Goal: Information Seeking & Learning: Learn about a topic

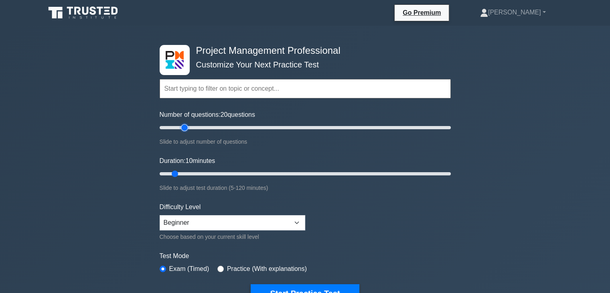
drag, startPoint x: 172, startPoint y: 126, endPoint x: 181, endPoint y: 115, distance: 13.9
type input "20"
click at [181, 123] on input "Number of questions: 20 questions" at bounding box center [305, 128] width 291 height 10
click at [277, 153] on form "Topics Scope Management Time Management Cost Management Quality Management Risk…" at bounding box center [305, 179] width 291 height 248
click at [183, 172] on input "Duration: 15 minutes" at bounding box center [305, 174] width 291 height 10
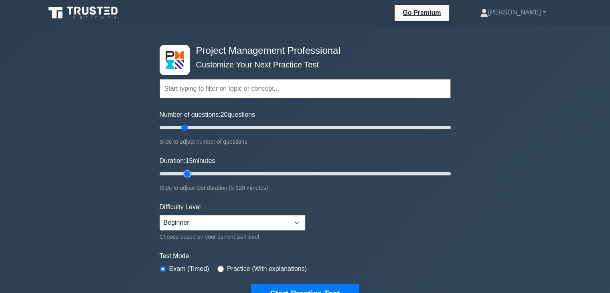
click at [190, 173] on input "Duration: 15 minutes" at bounding box center [305, 174] width 291 height 10
type input "20"
click at [194, 172] on input "Duration: 15 minutes" at bounding box center [305, 174] width 291 height 10
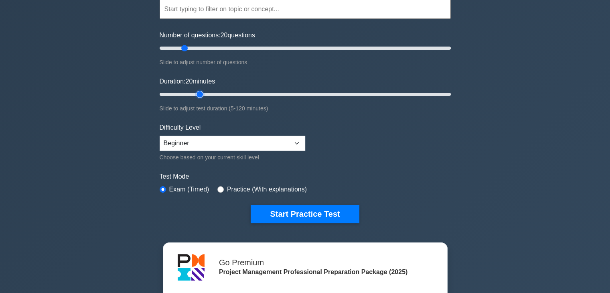
scroll to position [80, 0]
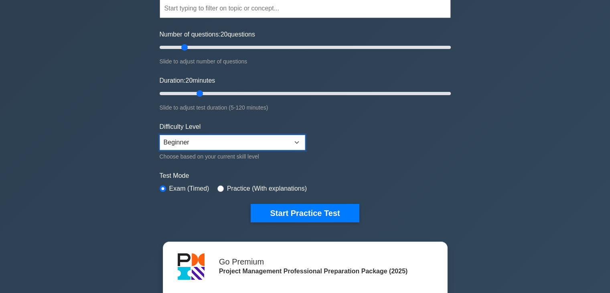
click at [282, 143] on select "Beginner Intermediate Expert" at bounding box center [233, 142] width 146 height 15
click at [403, 134] on form "Topics Scope Management Time Management Cost Management Quality Management Risk…" at bounding box center [305, 98] width 291 height 248
click at [220, 188] on input "radio" at bounding box center [220, 188] width 6 height 6
radio input "true"
click at [167, 190] on div "Exam (Timed)" at bounding box center [185, 189] width 50 height 10
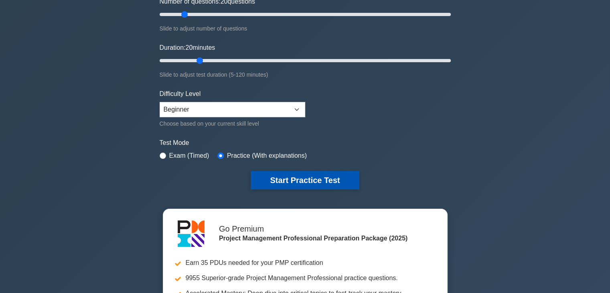
scroll to position [200, 0]
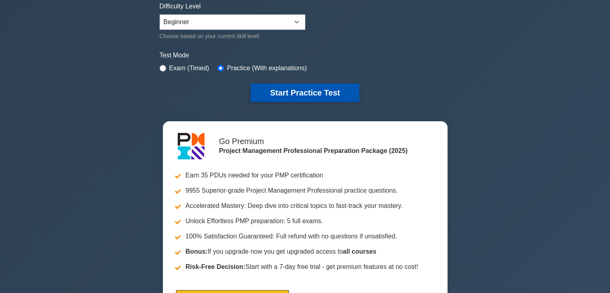
click at [321, 94] on button "Start Practice Test" at bounding box center [305, 92] width 108 height 18
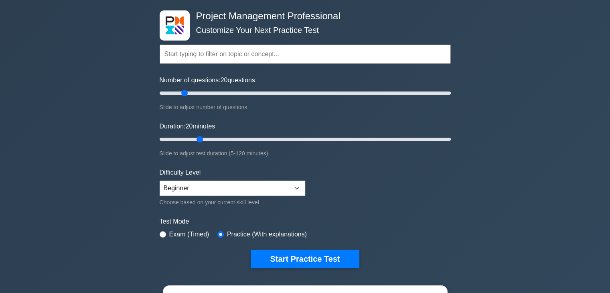
scroll to position [0, 0]
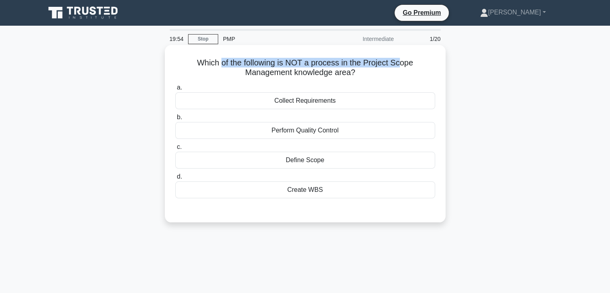
drag, startPoint x: 221, startPoint y: 65, endPoint x: 400, endPoint y: 65, distance: 179.2
click at [400, 65] on h5 "Which of the following is NOT a process in the Project Scope Management knowled…" at bounding box center [304, 68] width 261 height 20
click at [328, 103] on div "Collect Requirements" at bounding box center [305, 100] width 260 height 17
click at [175, 90] on input "a. Collect Requirements" at bounding box center [175, 87] width 0 height 5
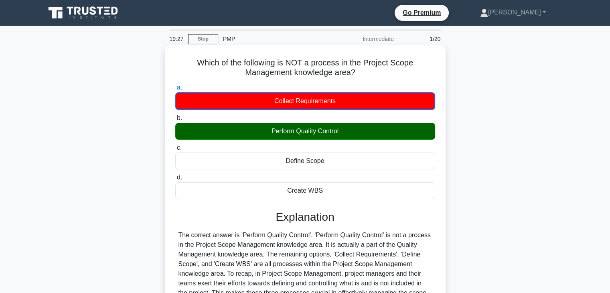
click at [291, 130] on div "Perform Quality Control" at bounding box center [305, 131] width 260 height 17
click at [175, 121] on input "b. Perform Quality Control" at bounding box center [175, 117] width 0 height 5
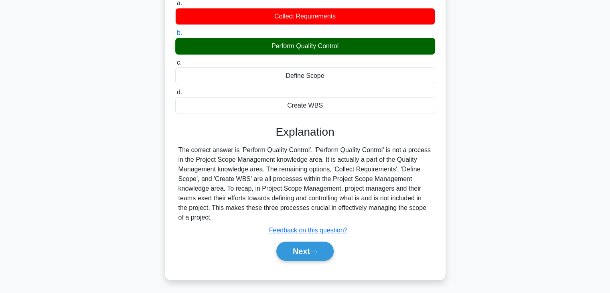
scroll to position [120, 0]
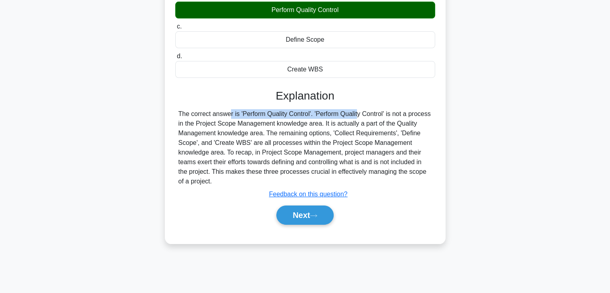
drag, startPoint x: 179, startPoint y: 114, endPoint x: 309, endPoint y: 108, distance: 130.0
click at [309, 108] on div "Explanation The correct answer is 'Perform Quality Control'. 'Perform Quality C…" at bounding box center [305, 158] width 260 height 139
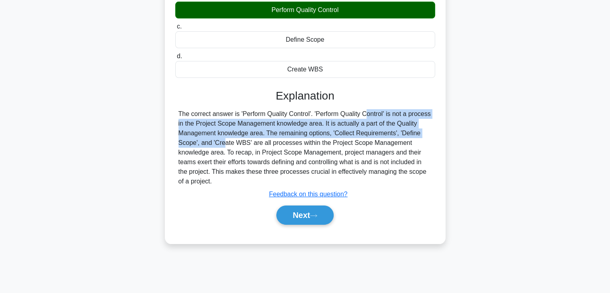
drag, startPoint x: 316, startPoint y: 112, endPoint x: 427, endPoint y: 137, distance: 114.6
click at [427, 137] on div "The correct answer is 'Perform Quality Control'. 'Perform Quality Control' is n…" at bounding box center [304, 147] width 253 height 77
click at [320, 206] on button "Next" at bounding box center [304, 214] width 57 height 19
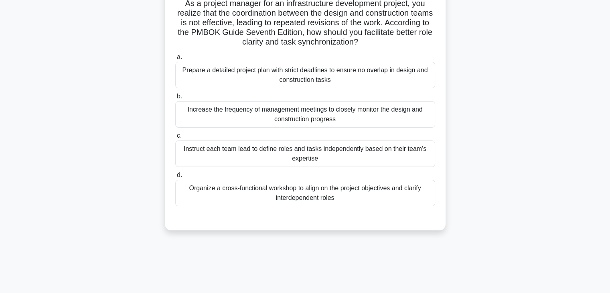
scroll to position [0, 0]
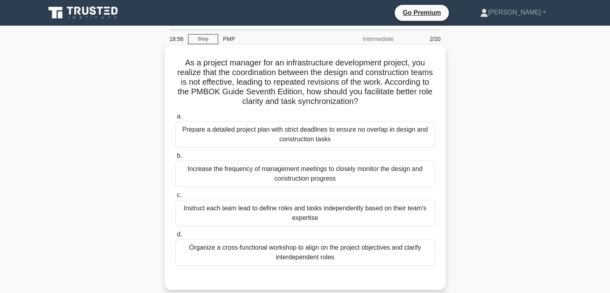
drag, startPoint x: 183, startPoint y: 63, endPoint x: 410, endPoint y: 103, distance: 230.4
click at [410, 103] on h5 "As a project manager for an infrastructure development project, you realize tha…" at bounding box center [304, 82] width 261 height 49
click at [306, 179] on div "Increase the frequency of management meetings to closely monitor the design and…" at bounding box center [305, 173] width 260 height 26
click at [175, 158] on input "b. Increase the frequency of management meetings to closely monitor the design …" at bounding box center [175, 155] width 0 height 5
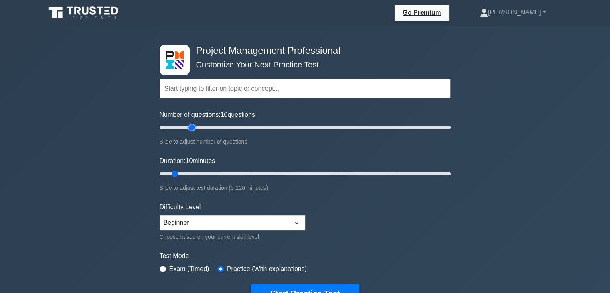
click at [191, 130] on input "Number of questions: 10 questions" at bounding box center [305, 128] width 291 height 10
type input "20"
click at [186, 126] on input "Number of questions: 25 questions" at bounding box center [305, 128] width 291 height 10
click at [190, 175] on input "Duration: 10 minutes" at bounding box center [305, 174] width 291 height 10
type input "20"
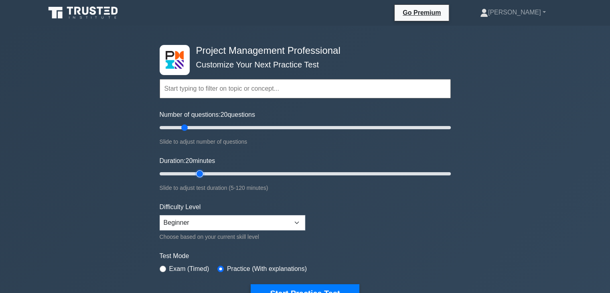
click at [202, 171] on input "Duration: 20 minutes" at bounding box center [305, 174] width 291 height 10
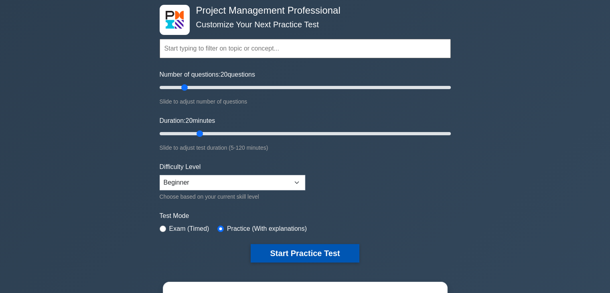
click at [302, 246] on button "Start Practice Test" at bounding box center [305, 253] width 108 height 18
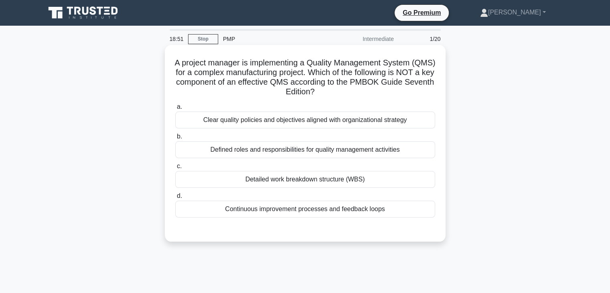
click at [322, 210] on div "Continuous improvement processes and feedback loops" at bounding box center [305, 208] width 260 height 17
click at [175, 198] on input "d. Continuous improvement processes and feedback loops" at bounding box center [175, 195] width 0 height 5
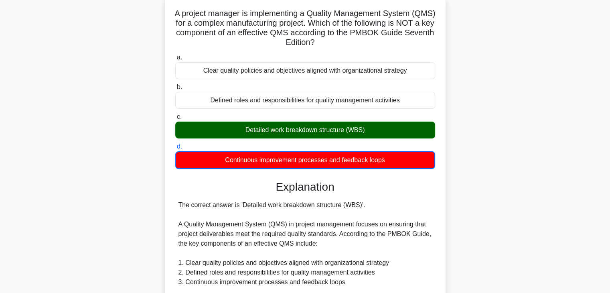
scroll to position [120, 0]
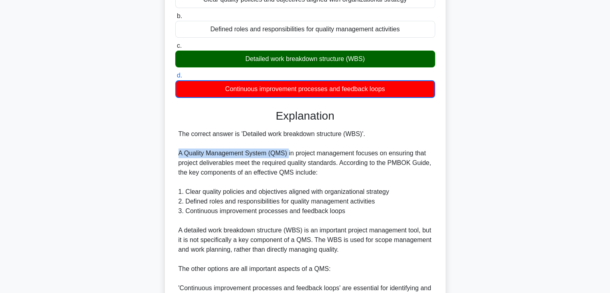
drag, startPoint x: 176, startPoint y: 152, endPoint x: 286, endPoint y: 152, distance: 109.5
click at [286, 152] on div "The correct answer is 'Detailed work breakdown structure (WBS)'. A Quality Mana…" at bounding box center [305, 263] width 260 height 269
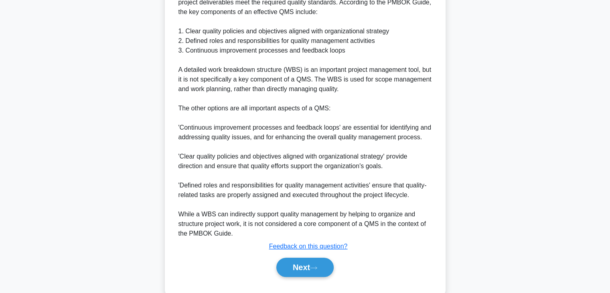
scroll to position [298, 0]
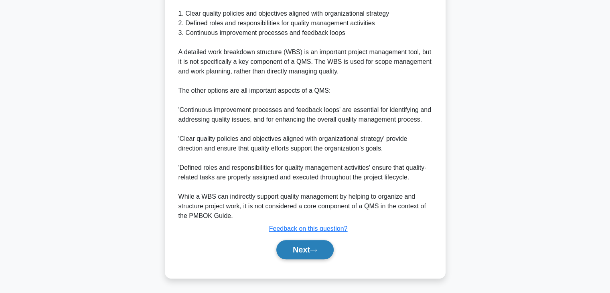
click at [315, 248] on icon at bounding box center [313, 250] width 7 height 4
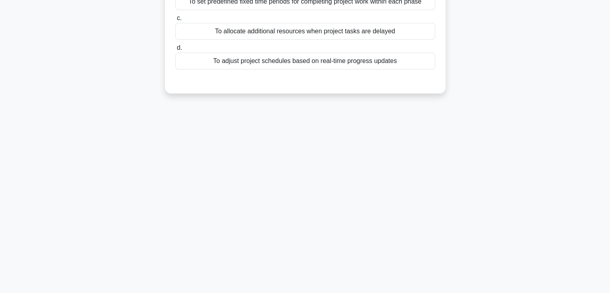
scroll to position [0, 0]
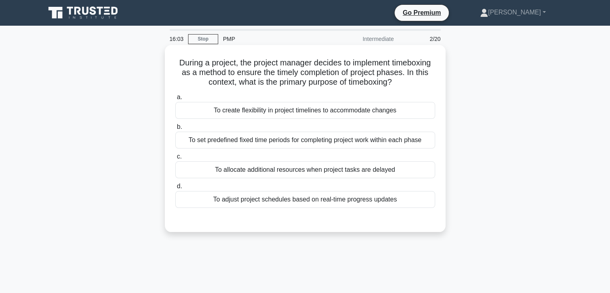
click at [349, 140] on div "To set predefined fixed time periods for completing project work within each ph…" at bounding box center [305, 140] width 260 height 17
click at [175, 130] on input "b. To set predefined fixed time periods for completing project work within each…" at bounding box center [175, 126] width 0 height 5
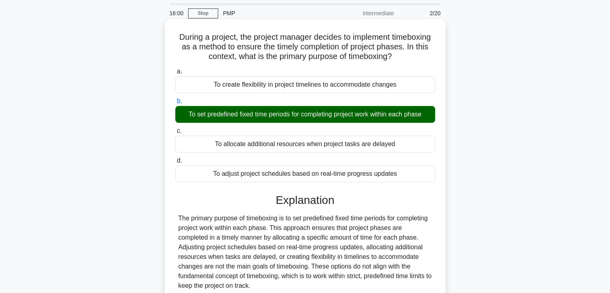
scroll to position [80, 0]
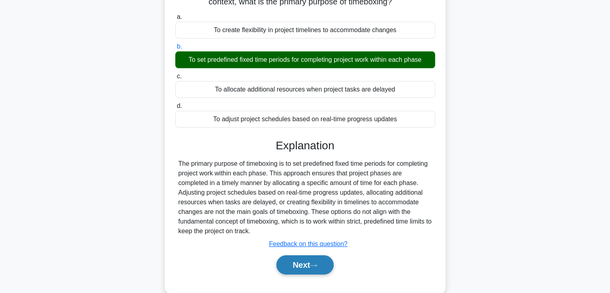
click at [304, 267] on button "Next" at bounding box center [304, 264] width 57 height 19
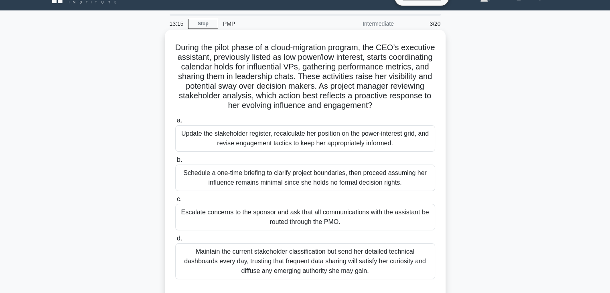
scroll to position [0, 0]
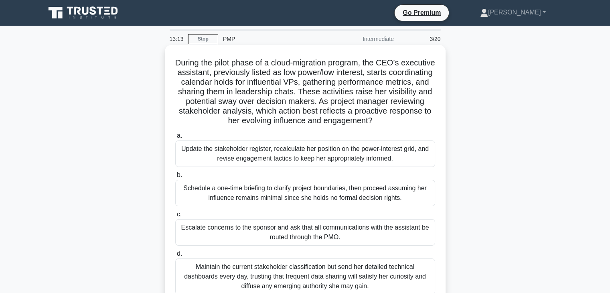
click at [261, 155] on div "Update the stakeholder register, recalculate her position on the power-interest…" at bounding box center [305, 153] width 260 height 26
click at [175, 138] on input "a. Update the stakeholder register, recalculate her position on the power-inter…" at bounding box center [175, 135] width 0 height 5
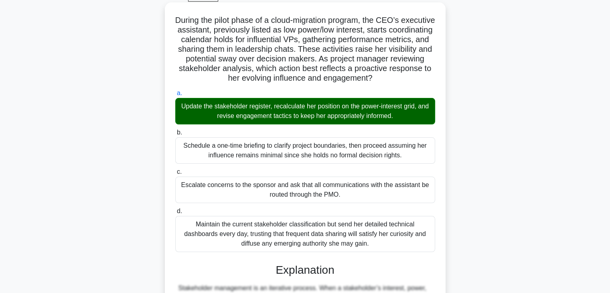
scroll to position [230, 0]
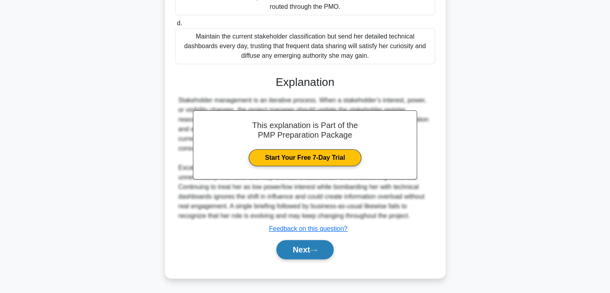
click at [316, 251] on icon at bounding box center [313, 250] width 7 height 4
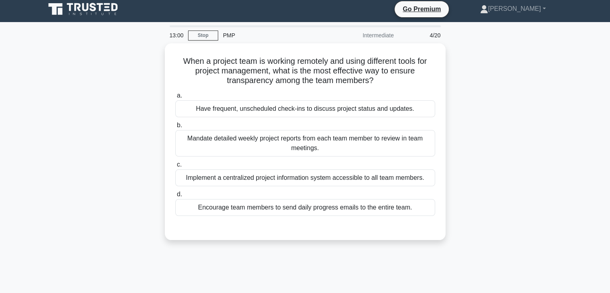
scroll to position [0, 0]
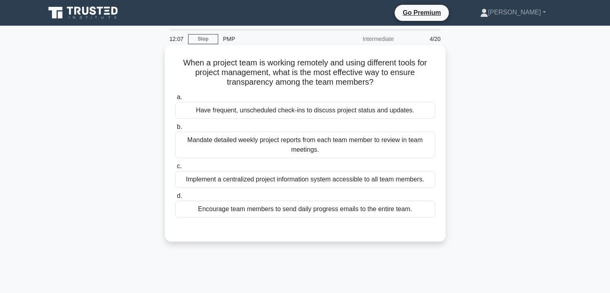
click at [293, 180] on div "Implement a centralized project information system accessible to all team membe…" at bounding box center [305, 179] width 260 height 17
click at [175, 169] on input "c. Implement a centralized project information system accessible to all team me…" at bounding box center [175, 166] width 0 height 5
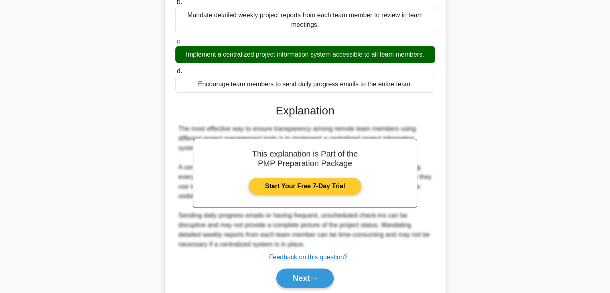
scroll to position [153, 0]
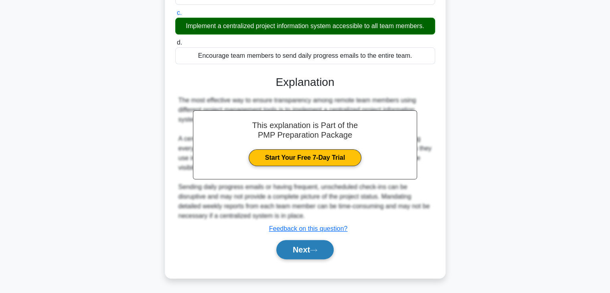
click at [316, 249] on icon at bounding box center [313, 250] width 6 height 2
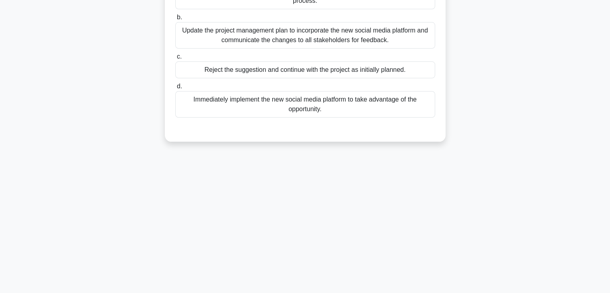
scroll to position [0, 0]
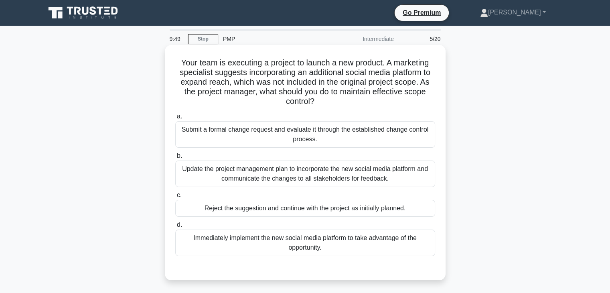
click at [305, 170] on div "Update the project management plan to incorporate the new social media platform…" at bounding box center [305, 173] width 260 height 26
click at [175, 158] on input "b. Update the project management plan to incorporate the new social media platf…" at bounding box center [175, 155] width 0 height 5
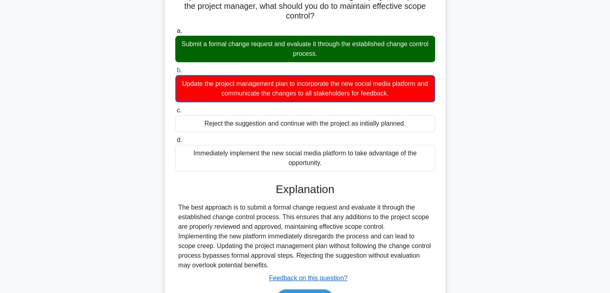
scroll to position [141, 0]
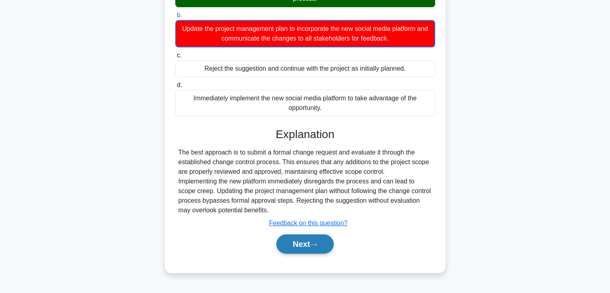
click at [302, 245] on button "Next" at bounding box center [304, 243] width 57 height 19
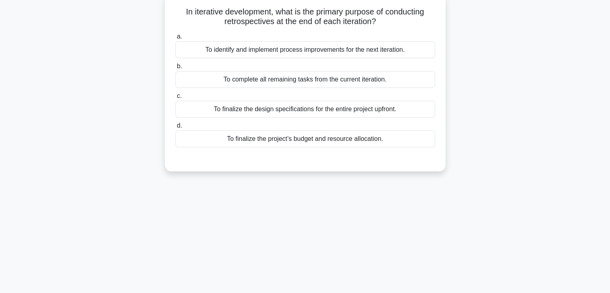
scroll to position [0, 0]
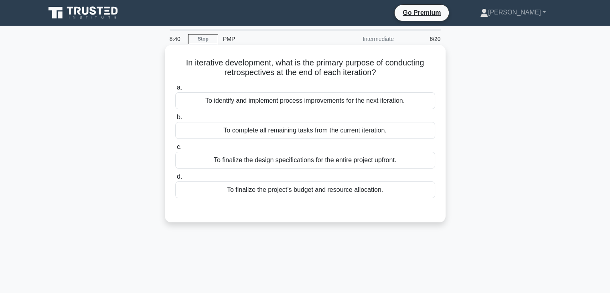
click at [273, 134] on div "To complete all remaining tasks from the current iteration." at bounding box center [305, 130] width 260 height 17
click at [175, 120] on input "b. To complete all remaining tasks from the current iteration." at bounding box center [175, 117] width 0 height 5
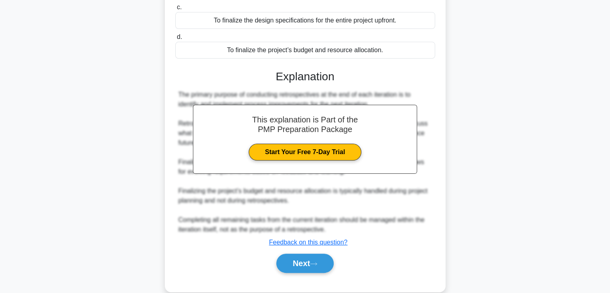
scroll to position [154, 0]
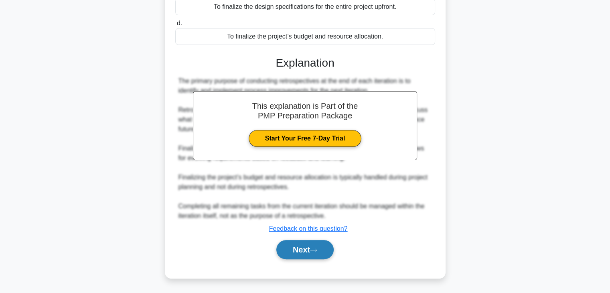
click at [312, 247] on button "Next" at bounding box center [304, 249] width 57 height 19
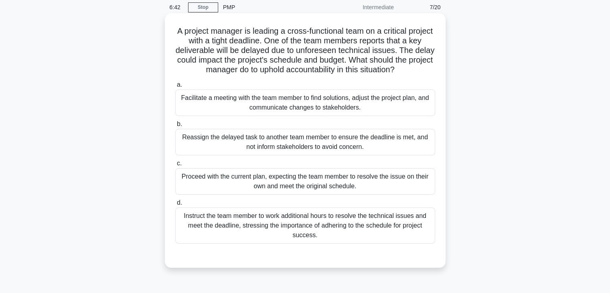
scroll to position [0, 0]
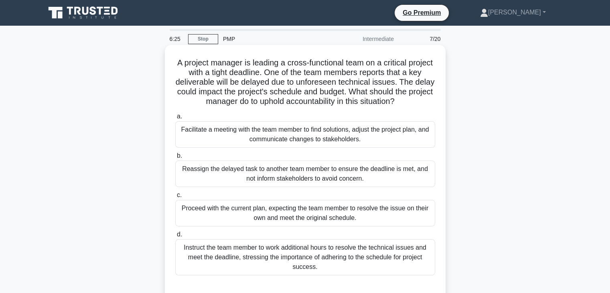
click at [293, 139] on div "Facilitate a meeting with the team member to find solutions, adjust the project…" at bounding box center [305, 134] width 260 height 26
click at [175, 119] on input "a. Facilitate a meeting with the team member to find solutions, adjust the proj…" at bounding box center [175, 116] width 0 height 5
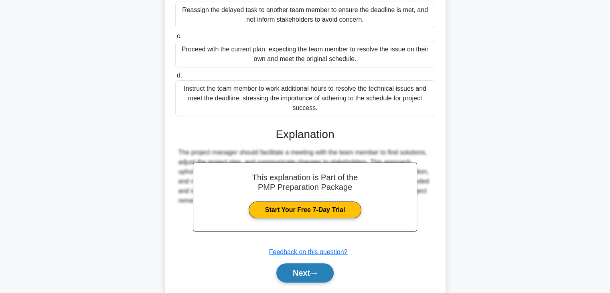
scroll to position [182, 0]
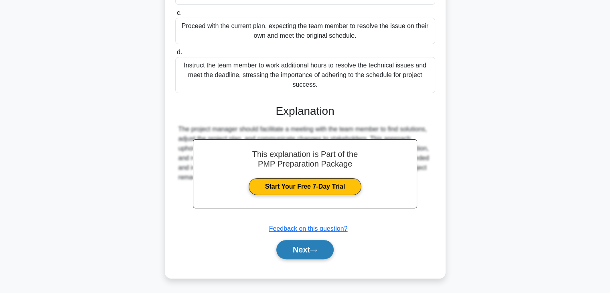
click at [322, 245] on button "Next" at bounding box center [304, 249] width 57 height 19
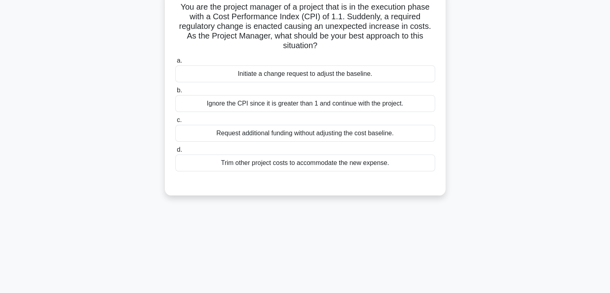
scroll to position [0, 0]
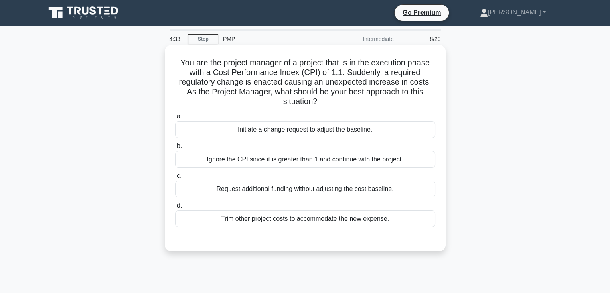
click at [256, 220] on div "Trim other project costs to accommodate the new expense." at bounding box center [305, 218] width 260 height 17
click at [175, 208] on input "d. Trim other project costs to accommodate the new expense." at bounding box center [175, 205] width 0 height 5
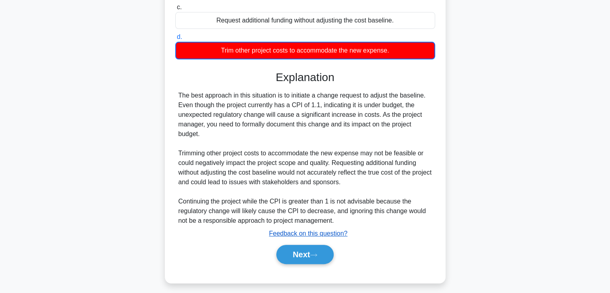
scroll to position [173, 0]
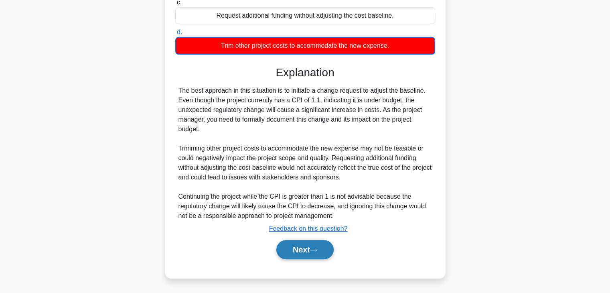
click at [306, 252] on button "Next" at bounding box center [304, 249] width 57 height 19
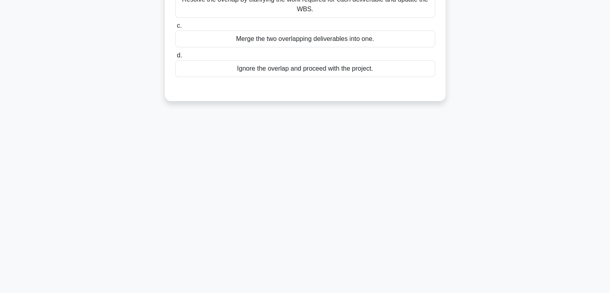
scroll to position [0, 0]
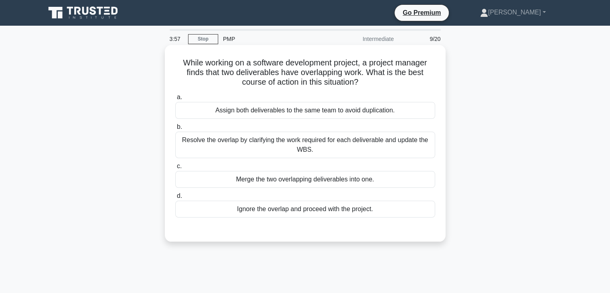
click at [316, 143] on div "Resolve the overlap by clarifying the work required for each deliverable and up…" at bounding box center [305, 145] width 260 height 26
click at [175, 130] on input "b. Resolve the overlap by clarifying the work required for each deliverable and…" at bounding box center [175, 126] width 0 height 5
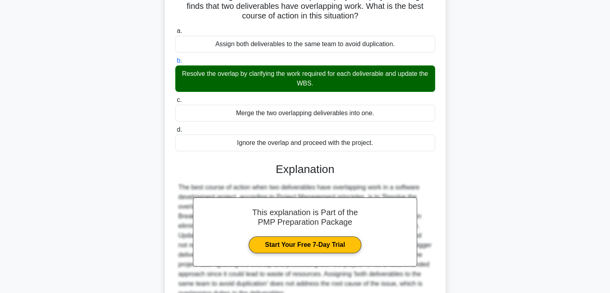
scroll to position [144, 0]
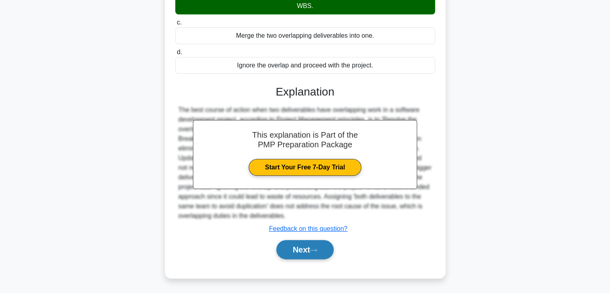
click at [307, 251] on button "Next" at bounding box center [304, 249] width 57 height 19
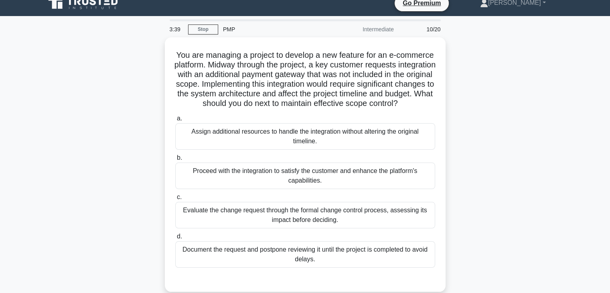
scroll to position [40, 0]
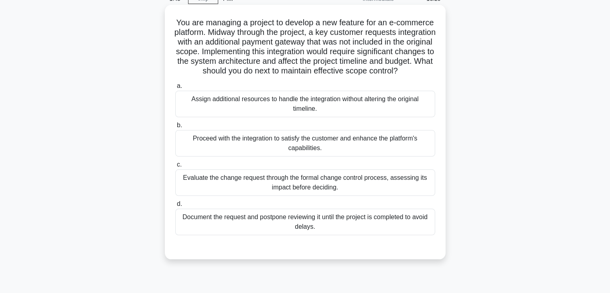
click at [305, 115] on div "Assign additional resources to handle the integration without altering the orig…" at bounding box center [305, 104] width 260 height 26
click at [175, 89] on input "a. Assign additional resources to handle the integration without altering the o…" at bounding box center [175, 85] width 0 height 5
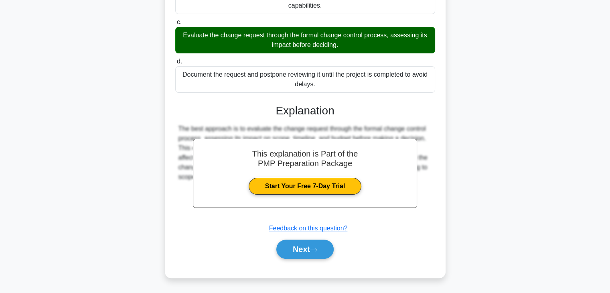
scroll to position [192, 0]
click at [297, 245] on button "Next" at bounding box center [304, 248] width 57 height 19
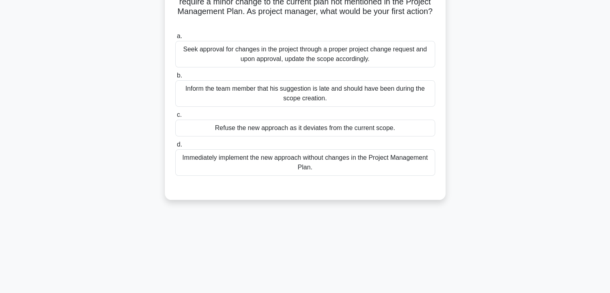
scroll to position [40, 0]
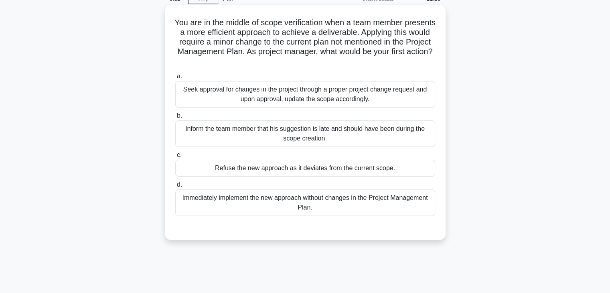
click at [279, 89] on div "Seek approval for changes in the project through a proper project change reques…" at bounding box center [305, 94] width 260 height 26
click at [175, 79] on input "a. Seek approval for changes in the project through a proper project change req…" at bounding box center [175, 76] width 0 height 5
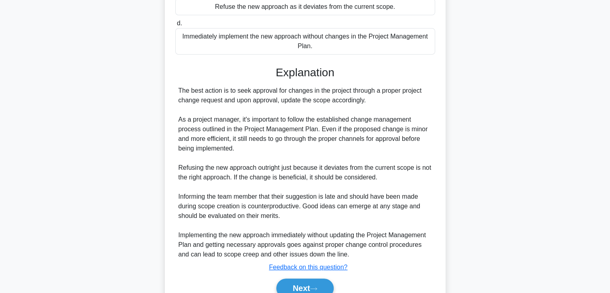
scroll to position [240, 0]
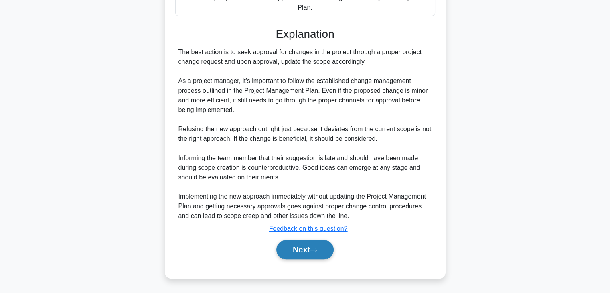
click at [311, 249] on button "Next" at bounding box center [304, 249] width 57 height 19
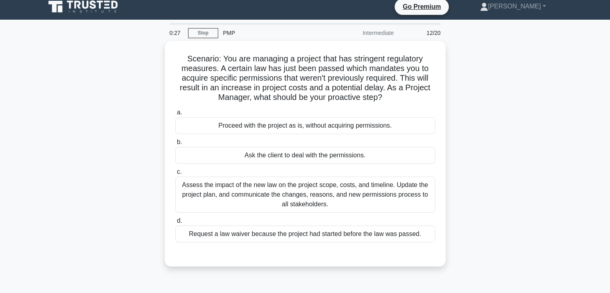
scroll to position [0, 0]
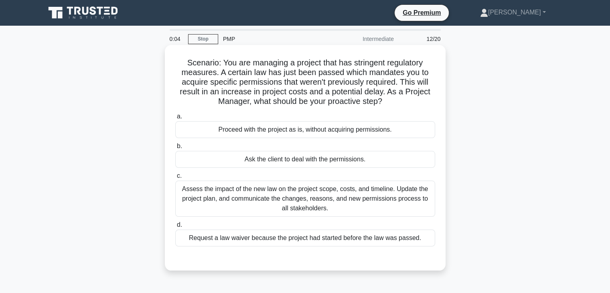
drag, startPoint x: 220, startPoint y: 61, endPoint x: 442, endPoint y: 100, distance: 225.8
click at [442, 100] on div "Scenario: You are managing a project that has stringent regulatory measures. A …" at bounding box center [305, 157] width 281 height 225
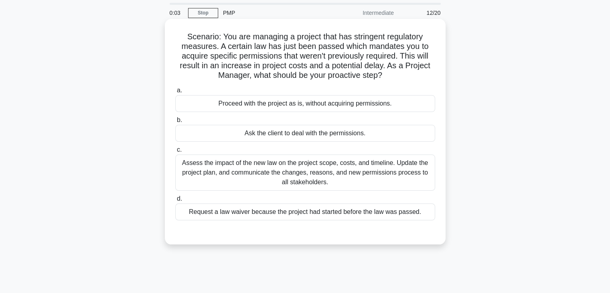
scroll to position [40, 0]
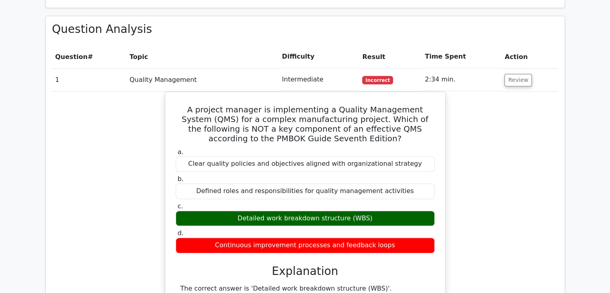
scroll to position [601, 0]
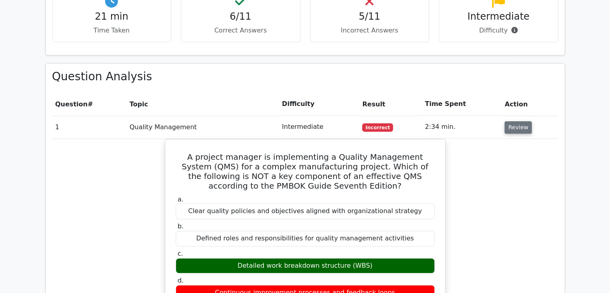
click at [516, 121] on button "Review" at bounding box center [517, 127] width 27 height 12
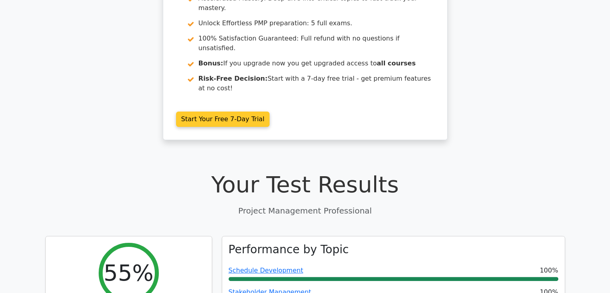
scroll to position [241, 0]
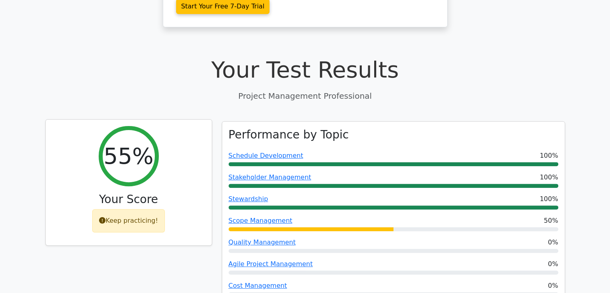
click at [121, 209] on div "Keep practicing!" at bounding box center [128, 220] width 73 height 23
click at [126, 209] on div "Keep practicing!" at bounding box center [128, 220] width 73 height 23
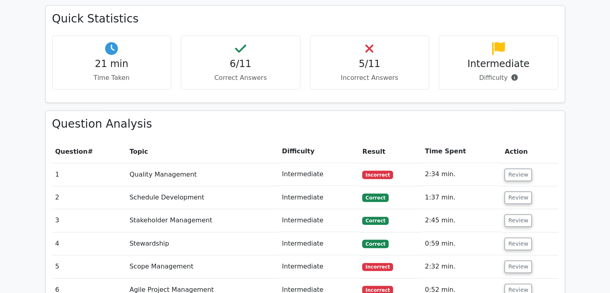
scroll to position [601, 0]
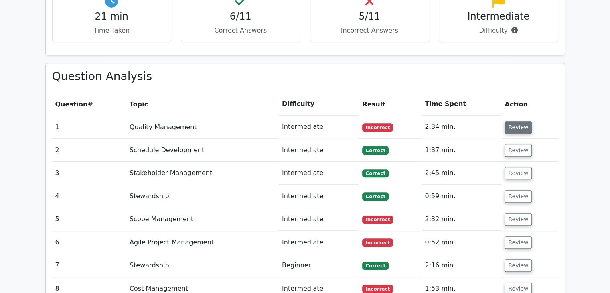
click at [521, 121] on button "Review" at bounding box center [517, 127] width 27 height 12
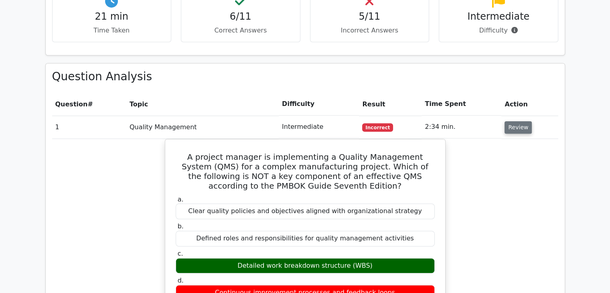
click at [520, 121] on button "Review" at bounding box center [517, 127] width 27 height 12
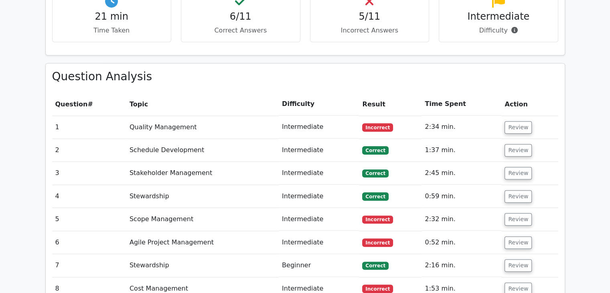
scroll to position [682, 0]
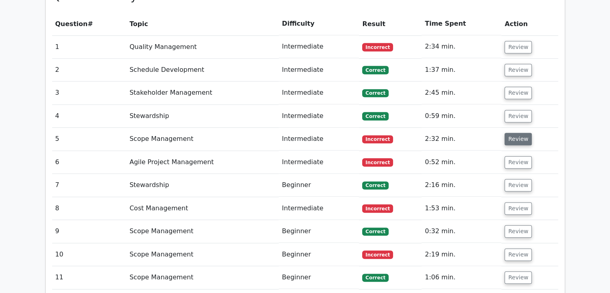
click at [519, 133] on button "Review" at bounding box center [517, 139] width 27 height 12
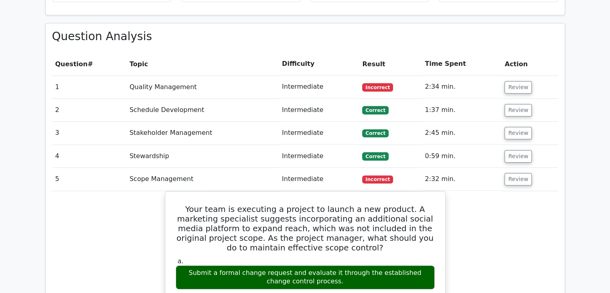
scroll to position [642, 0]
click at [520, 173] on button "Review" at bounding box center [517, 179] width 27 height 12
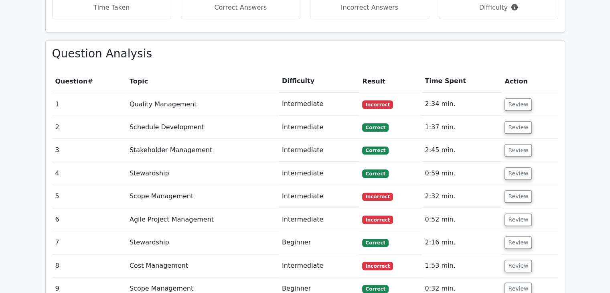
scroll to position [601, 0]
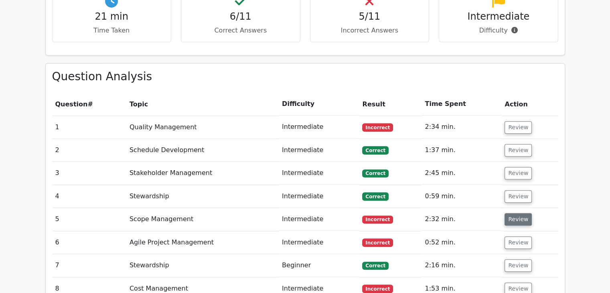
click at [517, 213] on button "Review" at bounding box center [517, 219] width 27 height 12
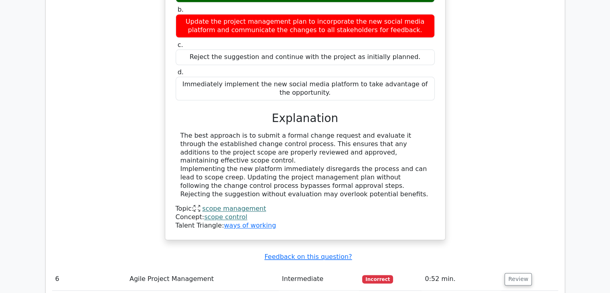
scroll to position [1002, 0]
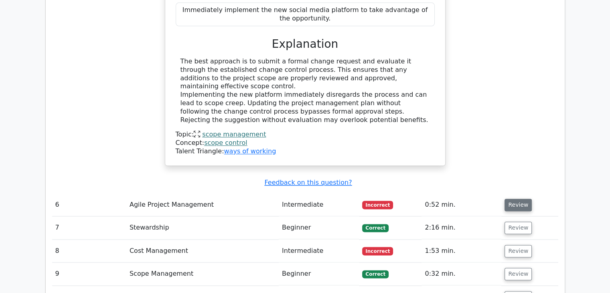
click at [518, 198] on button "Review" at bounding box center [517, 204] width 27 height 12
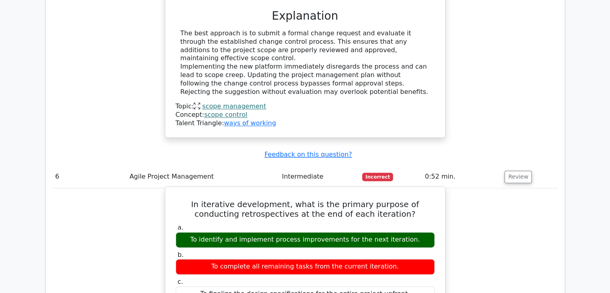
scroll to position [1083, 0]
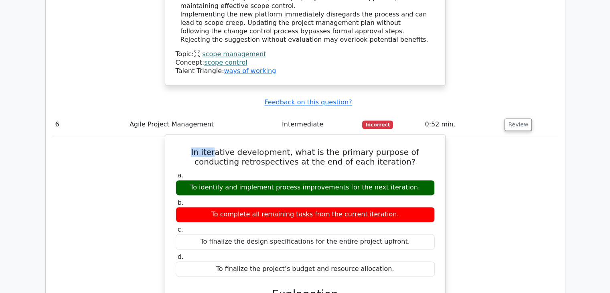
drag, startPoint x: 180, startPoint y: 103, endPoint x: 200, endPoint y: 103, distance: 20.4
click at [200, 147] on h5 "In iterative development, what is the primary purpose of conducting retrospecti…" at bounding box center [305, 156] width 261 height 19
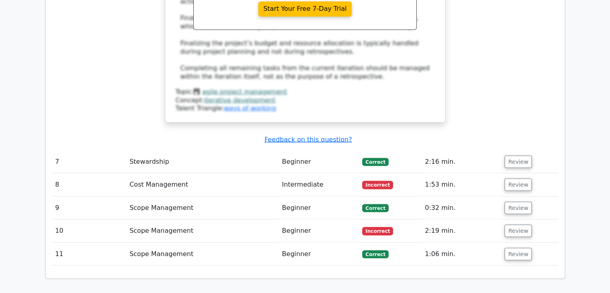
scroll to position [1483, 0]
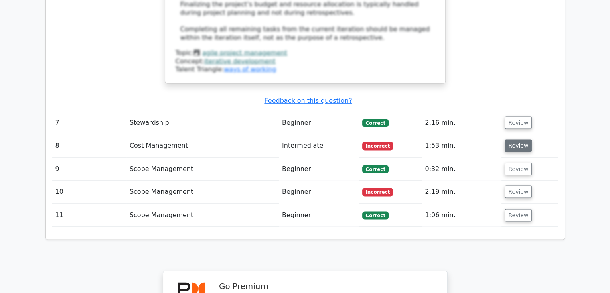
click at [516, 139] on button "Review" at bounding box center [517, 145] width 27 height 12
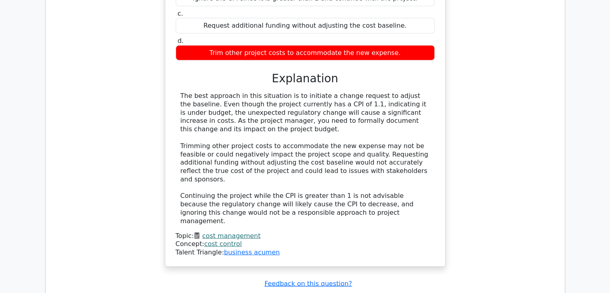
scroll to position [1804, 0]
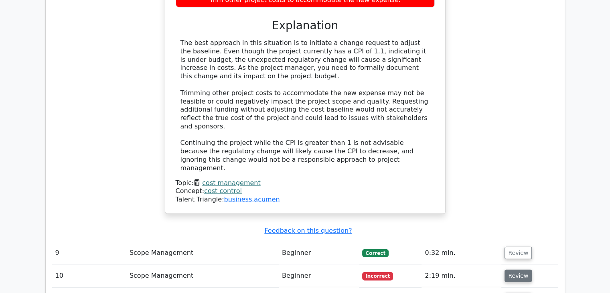
click at [524, 269] on button "Review" at bounding box center [517, 275] width 27 height 12
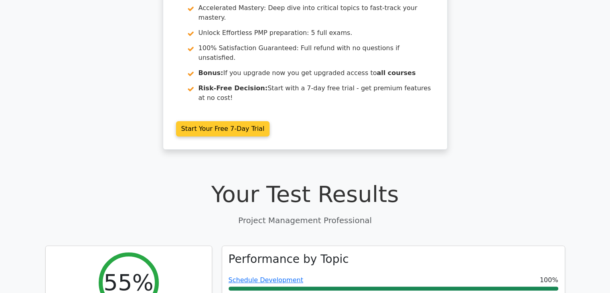
scroll to position [0, 0]
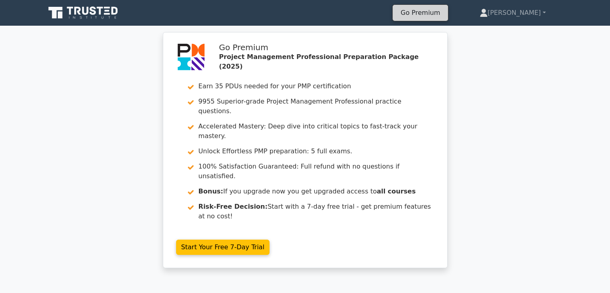
click at [445, 14] on link "Go Premium" at bounding box center [420, 12] width 49 height 11
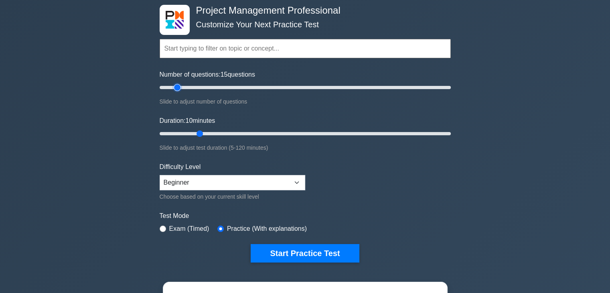
type input "20"
click at [184, 84] on input "Number of questions: 20 questions" at bounding box center [305, 88] width 291 height 10
drag, startPoint x: 200, startPoint y: 131, endPoint x: 245, endPoint y: 134, distance: 44.6
type input "40"
click at [245, 134] on input "Duration: 40 minutes" at bounding box center [305, 134] width 291 height 10
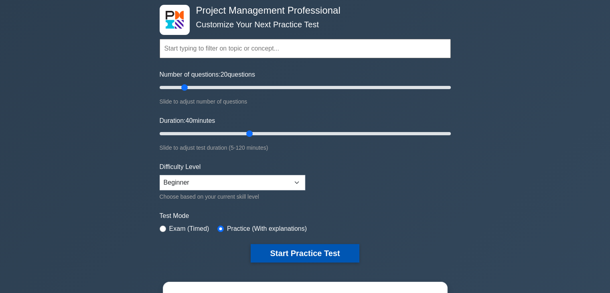
click at [296, 255] on button "Start Practice Test" at bounding box center [305, 253] width 108 height 18
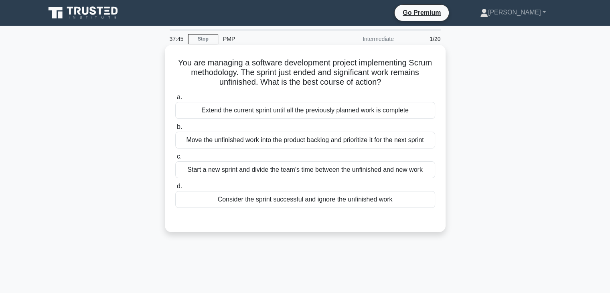
click at [275, 143] on div "Move the unfinished work into the product backlog and prioritize it for the nex…" at bounding box center [305, 140] width 260 height 17
click at [175, 130] on input "b. Move the unfinished work into the product backlog and prioritize it for the …" at bounding box center [175, 126] width 0 height 5
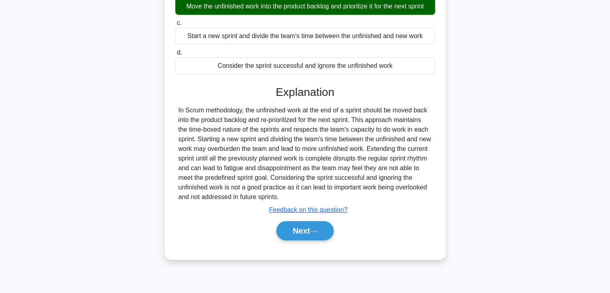
scroll to position [141, 0]
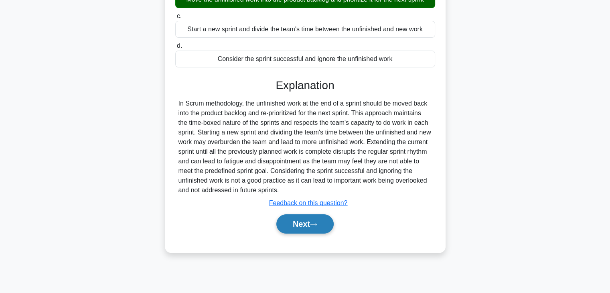
click at [292, 216] on button "Next" at bounding box center [304, 223] width 57 height 19
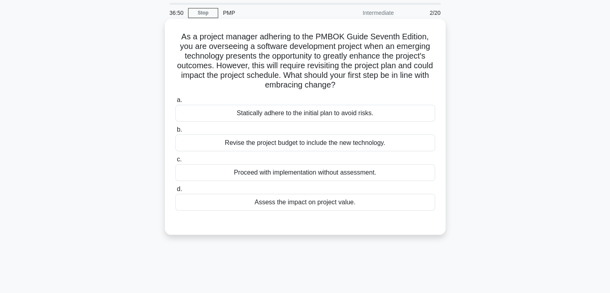
scroll to position [40, 0]
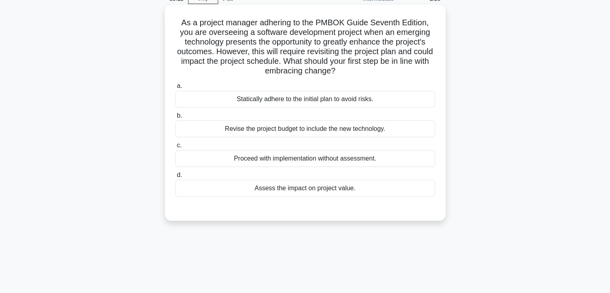
click at [303, 190] on div "Assess the impact on project value." at bounding box center [305, 188] width 260 height 17
click at [175, 178] on input "d. Assess the impact on project value." at bounding box center [175, 174] width 0 height 5
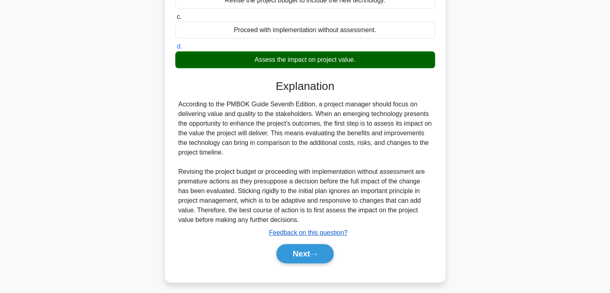
scroll to position [172, 0]
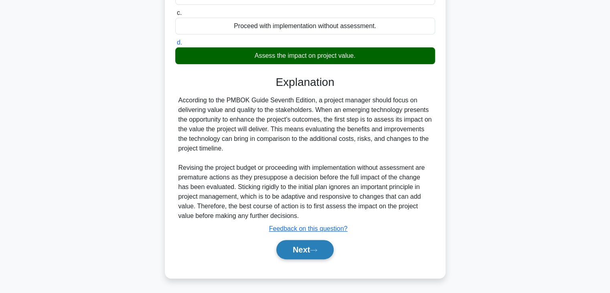
click at [300, 248] on button "Next" at bounding box center [304, 249] width 57 height 19
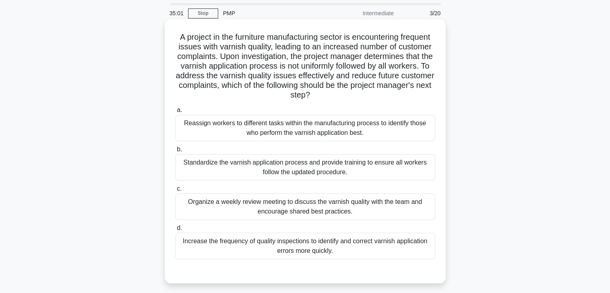
scroll to position [40, 0]
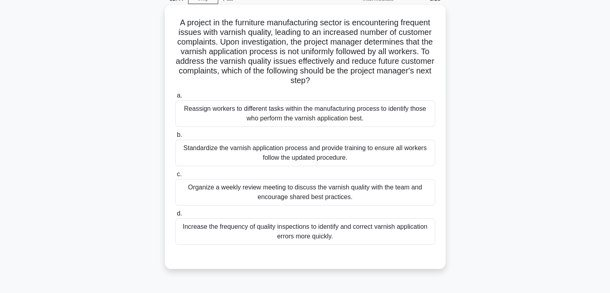
click at [242, 151] on div "Standardize the varnish application process and provide training to ensure all …" at bounding box center [305, 153] width 260 height 26
click at [175, 138] on input "b. Standardize the varnish application process and provide training to ensure a…" at bounding box center [175, 134] width 0 height 5
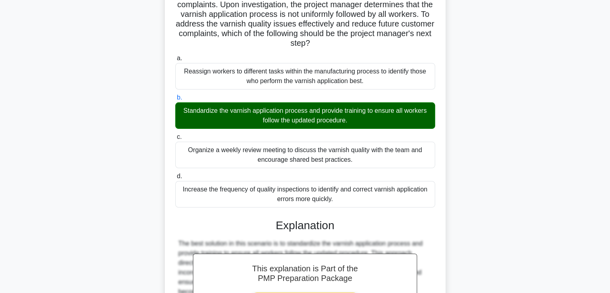
scroll to position [240, 0]
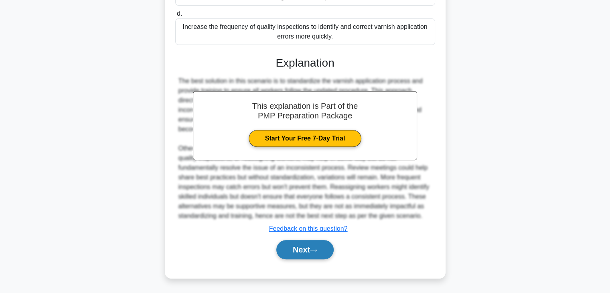
click at [281, 252] on button "Next" at bounding box center [304, 249] width 57 height 19
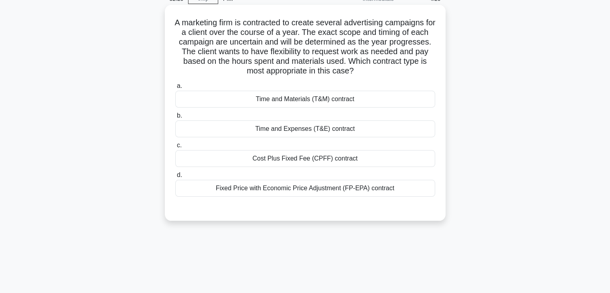
scroll to position [40, 0]
click at [334, 99] on div "Time and Materials (T&M) contract" at bounding box center [305, 99] width 260 height 17
click at [175, 89] on input "a. Time and Materials (T&M) contract" at bounding box center [175, 85] width 0 height 5
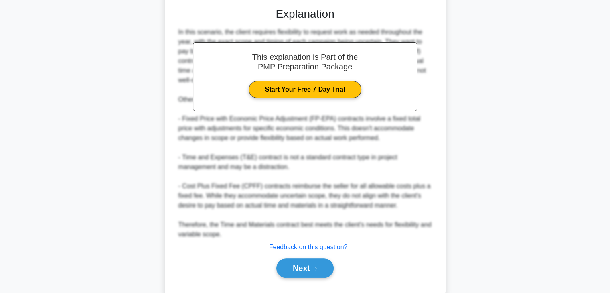
scroll to position [259, 0]
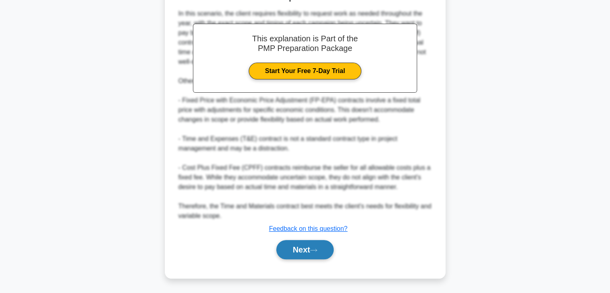
click at [298, 252] on button "Next" at bounding box center [304, 249] width 57 height 19
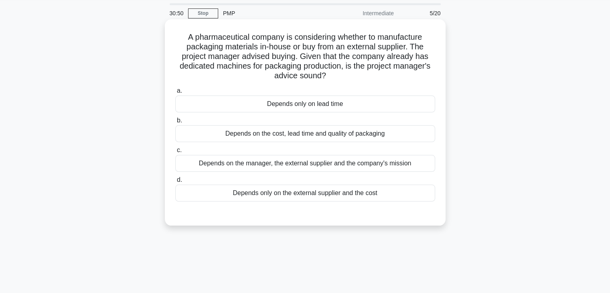
scroll to position [40, 0]
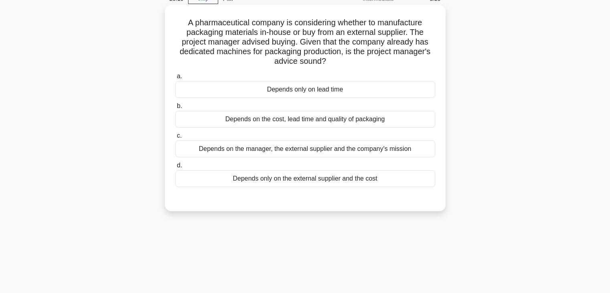
click at [341, 177] on div "Depends only on the external supplier and the cost" at bounding box center [305, 178] width 260 height 17
click at [175, 168] on input "d. Depends only on the external supplier and the cost" at bounding box center [175, 165] width 0 height 5
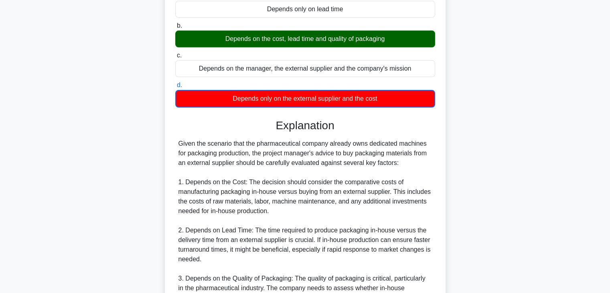
scroll to position [269, 0]
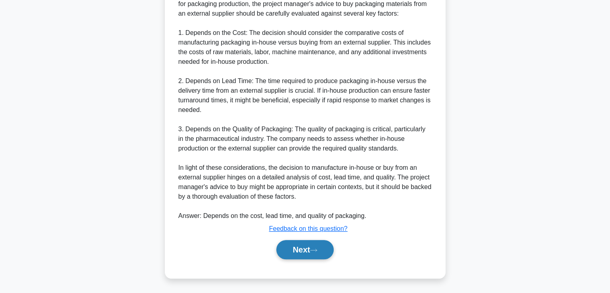
click at [306, 243] on button "Next" at bounding box center [304, 249] width 57 height 19
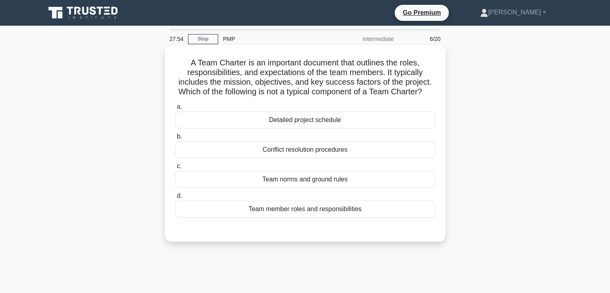
scroll to position [40, 0]
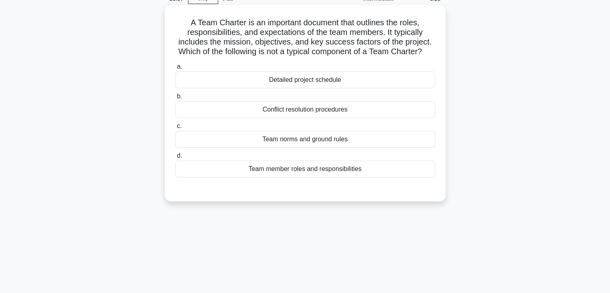
click at [305, 85] on div "Detailed project schedule" at bounding box center [305, 79] width 260 height 17
click at [175, 69] on input "a. Detailed project schedule" at bounding box center [175, 66] width 0 height 5
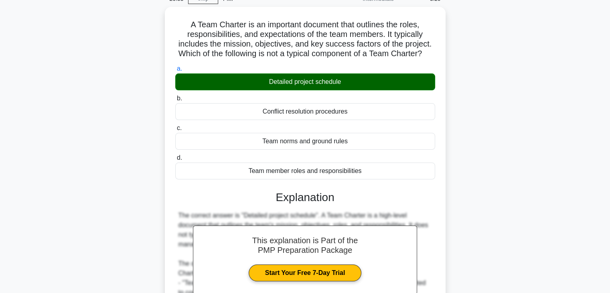
scroll to position [163, 0]
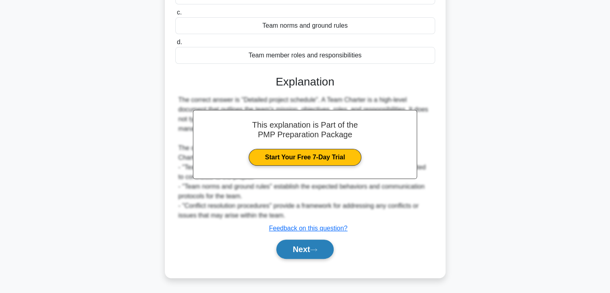
click at [308, 247] on button "Next" at bounding box center [304, 248] width 57 height 19
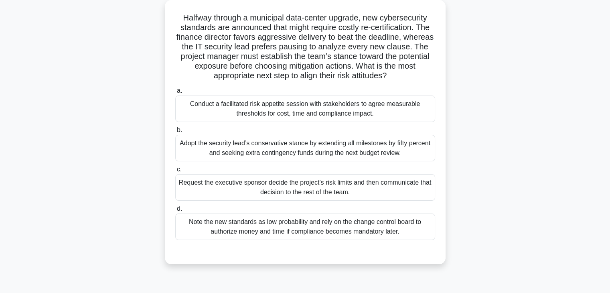
scroll to position [47, 0]
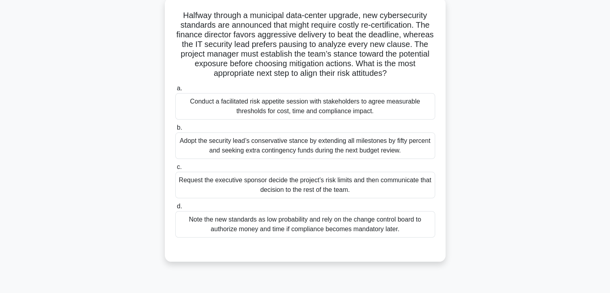
click at [301, 145] on div "Adopt the security lead’s conservative stance by extending all milestones by fi…" at bounding box center [305, 145] width 260 height 26
click at [175, 130] on input "b. Adopt the security lead’s conservative stance by extending all milestones by…" at bounding box center [175, 127] width 0 height 5
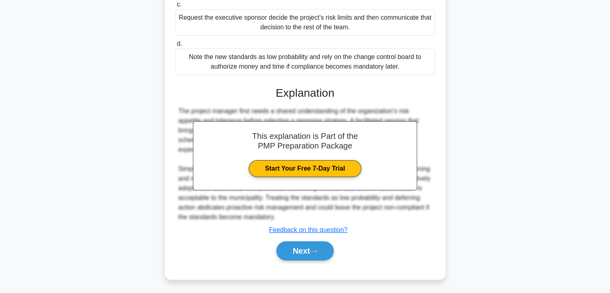
scroll to position [212, 0]
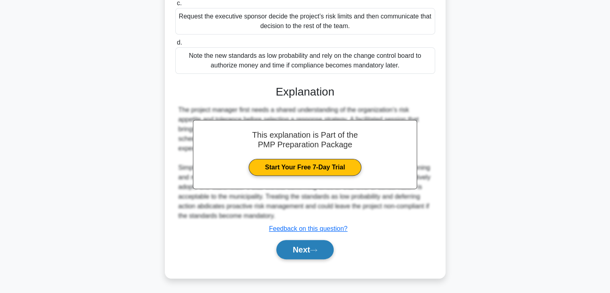
click at [305, 249] on button "Next" at bounding box center [304, 249] width 57 height 19
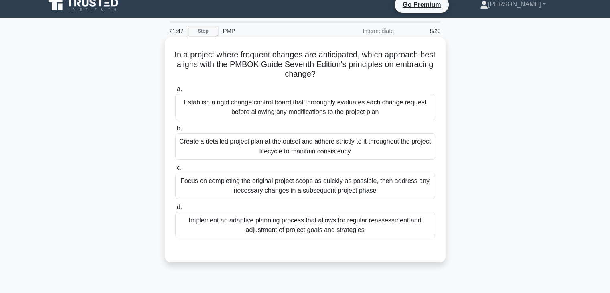
scroll to position [0, 0]
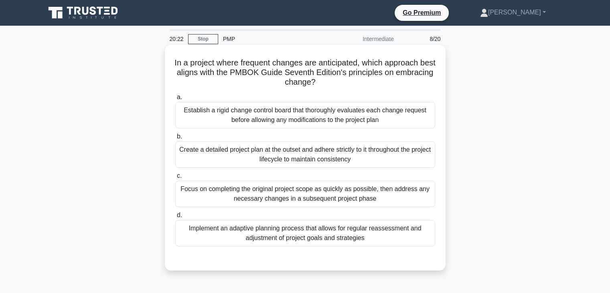
click at [310, 153] on div "Create a detailed project plan at the outset and adhere strictly to it througho…" at bounding box center [305, 154] width 260 height 26
click at [175, 139] on input "b. Create a detailed project plan at the outset and adhere strictly to it throu…" at bounding box center [175, 136] width 0 height 5
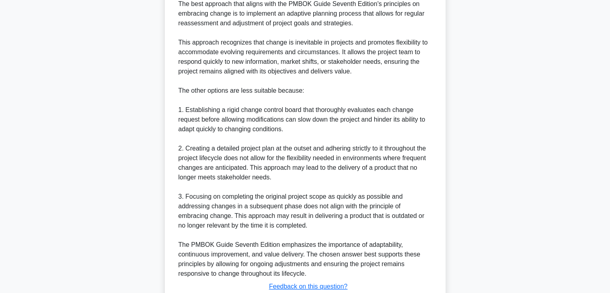
scroll to position [337, 0]
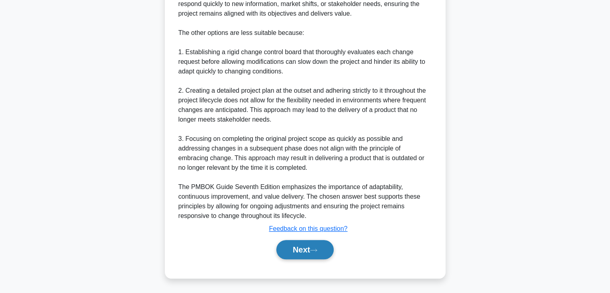
click at [314, 257] on button "Next" at bounding box center [304, 249] width 57 height 19
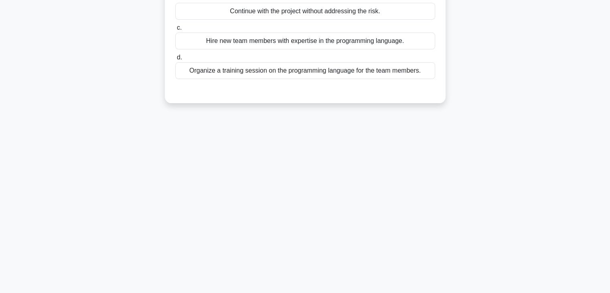
scroll to position [0, 0]
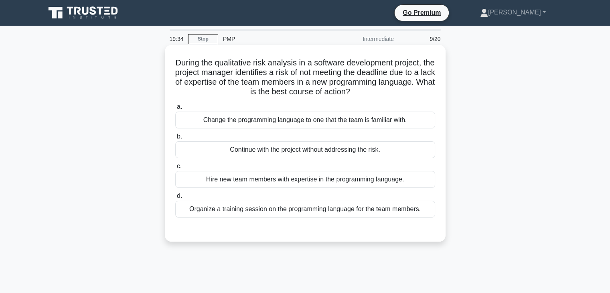
click at [311, 209] on div "Organize a training session on the programming language for the team members." at bounding box center [305, 208] width 260 height 17
click at [175, 198] on input "d. Organize a training session on the programming language for the team members." at bounding box center [175, 195] width 0 height 5
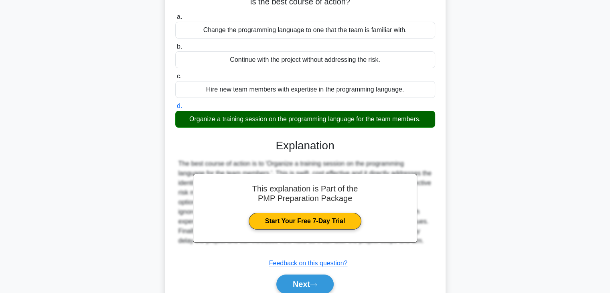
scroll to position [141, 0]
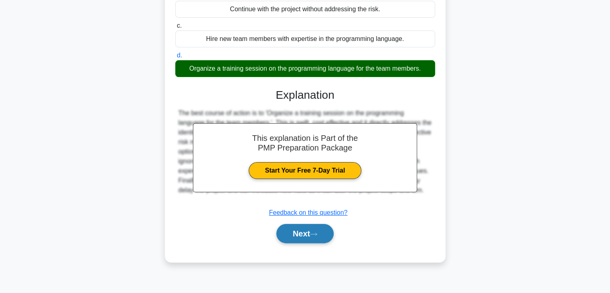
click at [305, 235] on button "Next" at bounding box center [304, 233] width 57 height 19
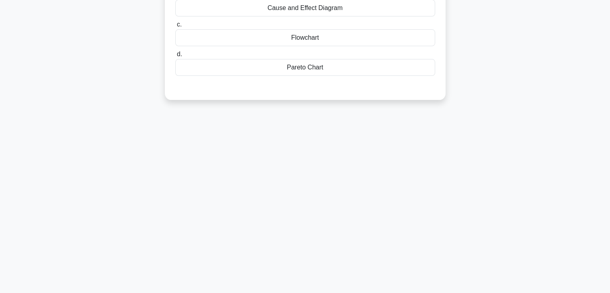
scroll to position [0, 0]
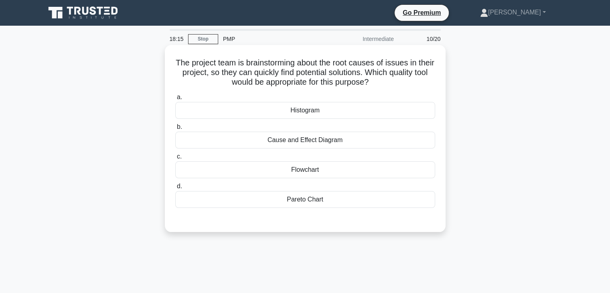
click at [283, 139] on div "Cause and Effect Diagram" at bounding box center [305, 140] width 260 height 17
click at [175, 130] on input "b. Cause and Effect Diagram" at bounding box center [175, 126] width 0 height 5
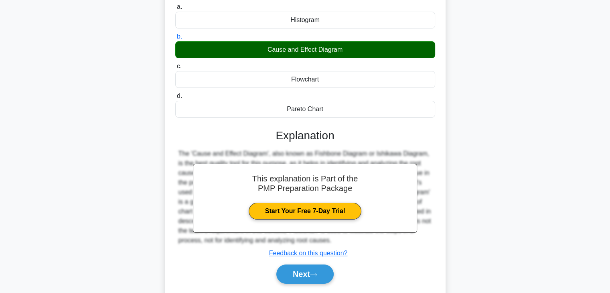
scroll to position [141, 0]
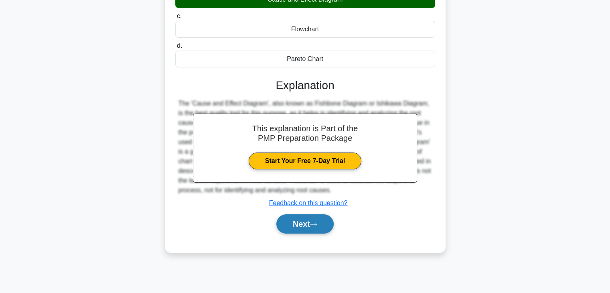
click at [311, 220] on button "Next" at bounding box center [304, 223] width 57 height 19
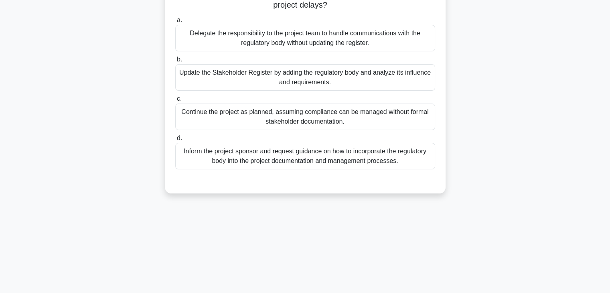
scroll to position [101, 0]
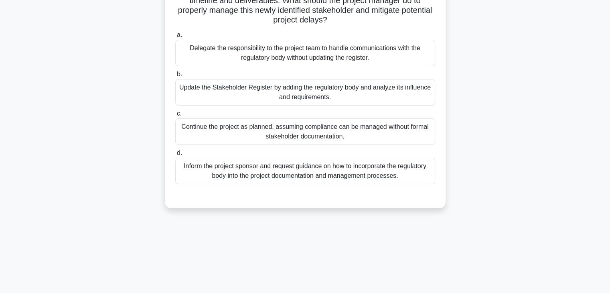
click at [280, 171] on div "Inform the project sponsor and request guidance on how to incorporate the regul…" at bounding box center [305, 171] width 260 height 26
click at [175, 156] on input "d. Inform the project sponsor and request guidance on how to incorporate the re…" at bounding box center [175, 152] width 0 height 5
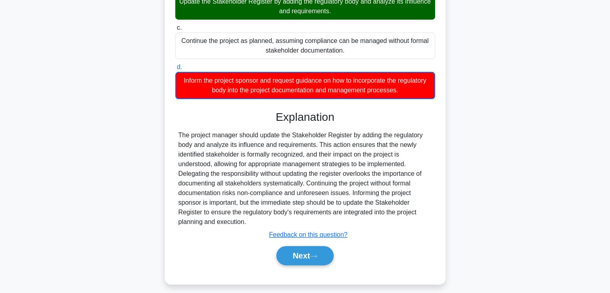
scroll to position [192, 0]
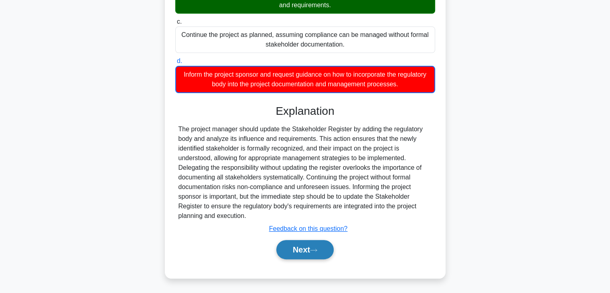
click at [290, 253] on button "Next" at bounding box center [304, 249] width 57 height 19
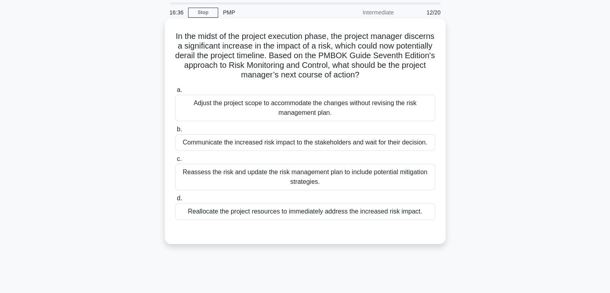
scroll to position [40, 0]
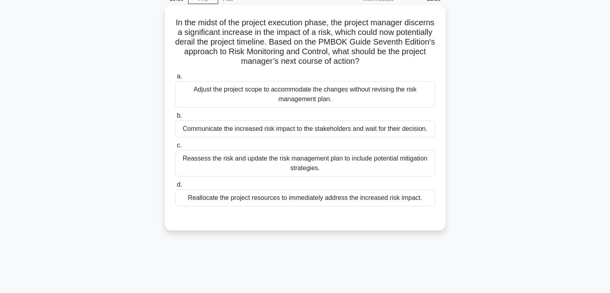
click at [297, 167] on div "Reassess the risk and update the risk management plan to include potential miti…" at bounding box center [305, 163] width 260 height 26
click at [175, 148] on input "c. Reassess the risk and update the risk management plan to include potential m…" at bounding box center [175, 145] width 0 height 5
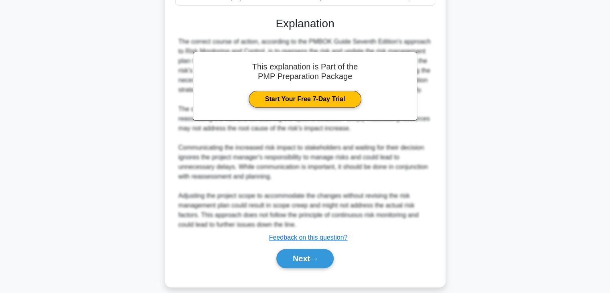
scroll to position [249, 0]
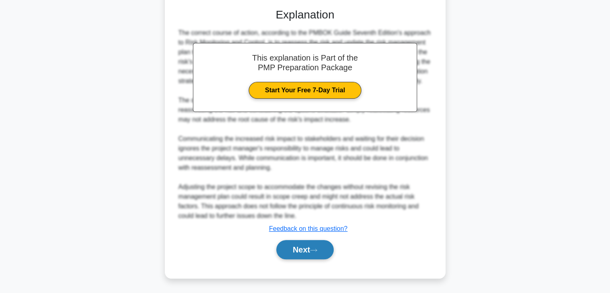
click at [297, 247] on button "Next" at bounding box center [304, 249] width 57 height 19
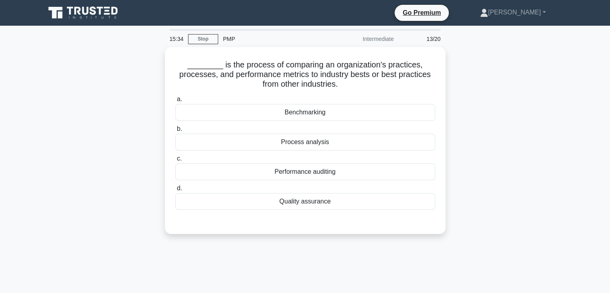
scroll to position [40, 0]
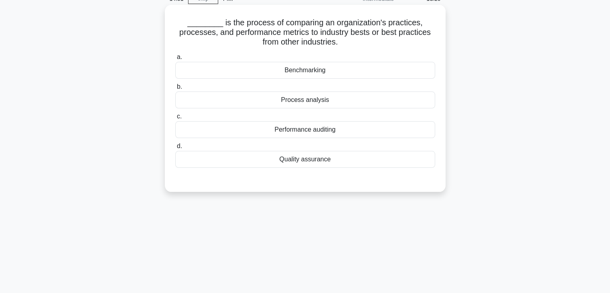
drag, startPoint x: 303, startPoint y: 99, endPoint x: 308, endPoint y: 100, distance: 5.3
click at [303, 99] on div "Process analysis" at bounding box center [305, 99] width 260 height 17
click at [175, 89] on input "b. Process analysis" at bounding box center [175, 86] width 0 height 5
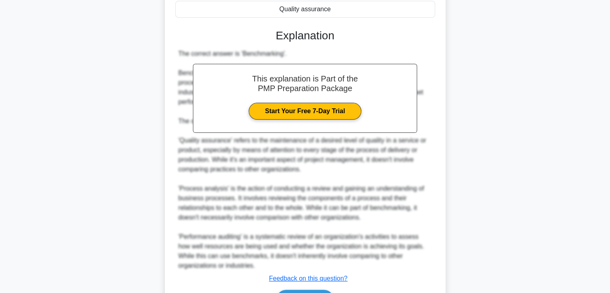
scroll to position [241, 0]
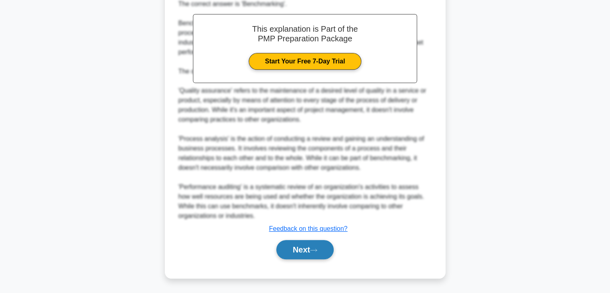
click at [301, 249] on button "Next" at bounding box center [304, 249] width 57 height 19
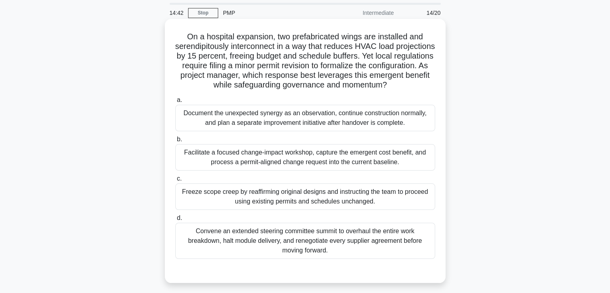
scroll to position [40, 0]
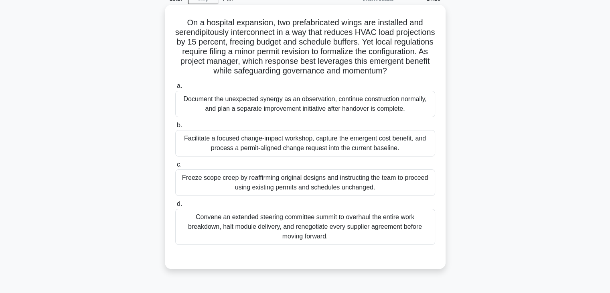
click at [239, 140] on div "Facilitate a focused change-impact workshop, capture the emergent cost benefit,…" at bounding box center [305, 143] width 260 height 26
click at [175, 128] on input "b. Facilitate a focused change-impact workshop, capture the emergent cost benef…" at bounding box center [175, 125] width 0 height 5
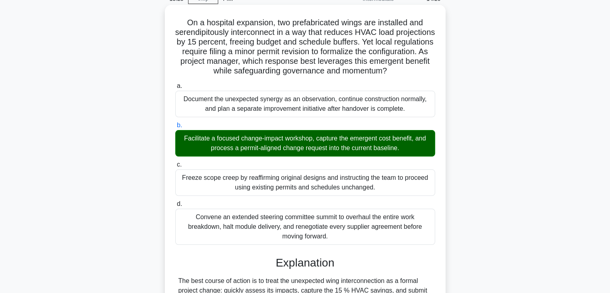
scroll to position [230, 0]
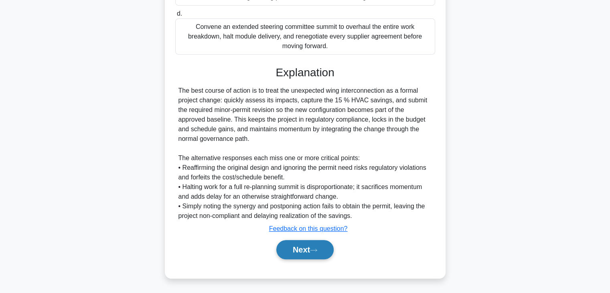
click at [291, 254] on button "Next" at bounding box center [304, 249] width 57 height 19
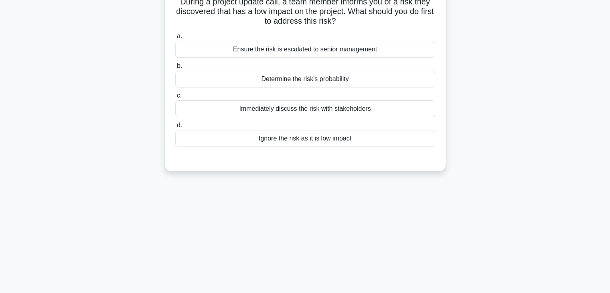
scroll to position [0, 0]
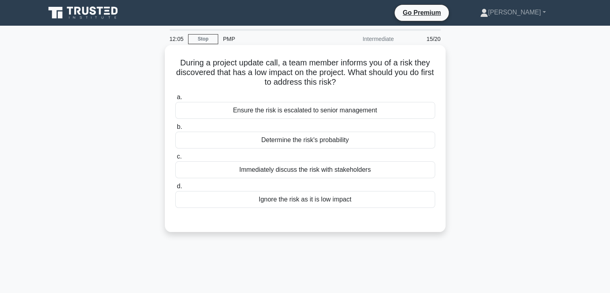
click at [326, 170] on div "Immediately discuss the risk with stakeholders" at bounding box center [305, 169] width 260 height 17
click at [175, 159] on input "c. Immediately discuss the risk with stakeholders" at bounding box center [175, 156] width 0 height 5
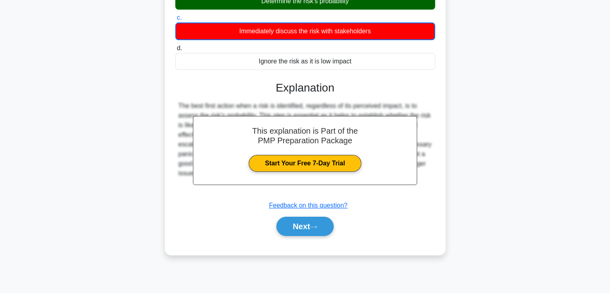
scroll to position [141, 0]
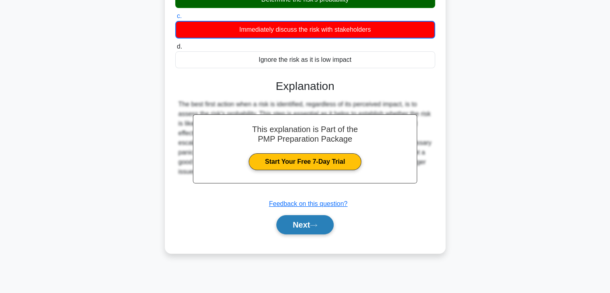
click at [302, 231] on button "Next" at bounding box center [304, 224] width 57 height 19
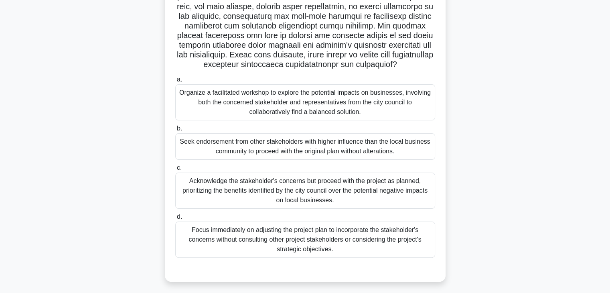
scroll to position [166, 0]
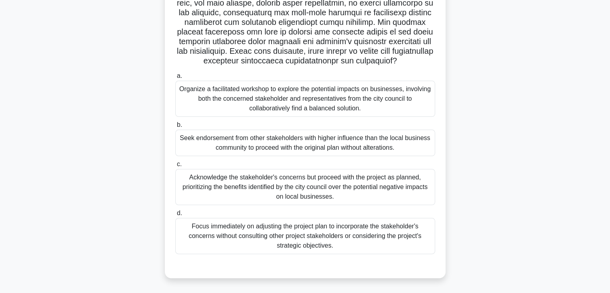
click at [334, 95] on div "Organize a facilitated workshop to explore the potential impacts on businesses,…" at bounding box center [305, 99] width 260 height 36
click at [175, 79] on input "a. Organize a facilitated workshop to explore the potential impacts on business…" at bounding box center [175, 75] width 0 height 5
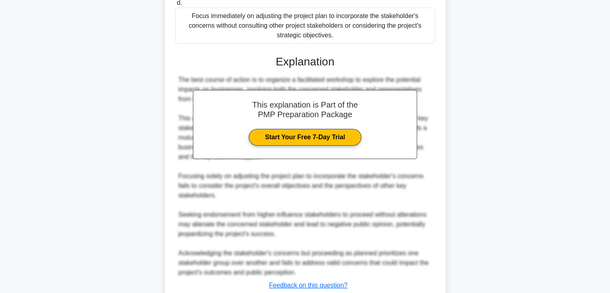
scroll to position [432, 0]
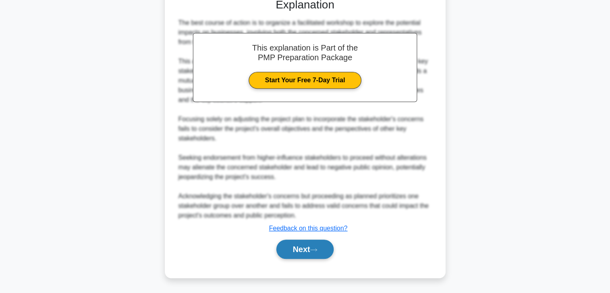
click at [314, 255] on button "Next" at bounding box center [304, 248] width 57 height 19
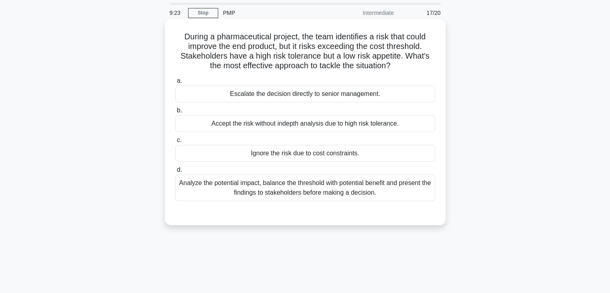
scroll to position [40, 0]
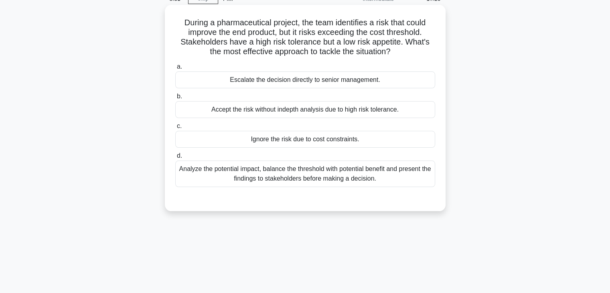
click at [304, 176] on div "Analyze the potential impact, balance the threshold with potential benefit and …" at bounding box center [305, 173] width 260 height 26
click at [175, 158] on input "d. Analyze the potential impact, balance the threshold with potential benefit a…" at bounding box center [175, 155] width 0 height 5
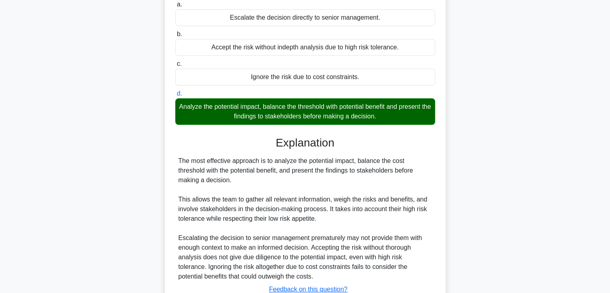
scroll to position [163, 0]
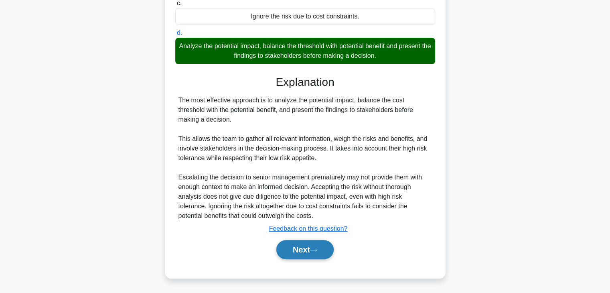
click at [314, 246] on button "Next" at bounding box center [304, 249] width 57 height 19
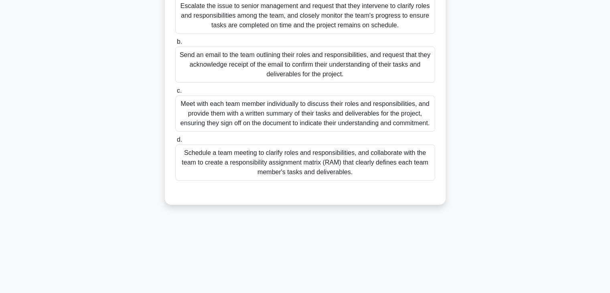
scroll to position [141, 0]
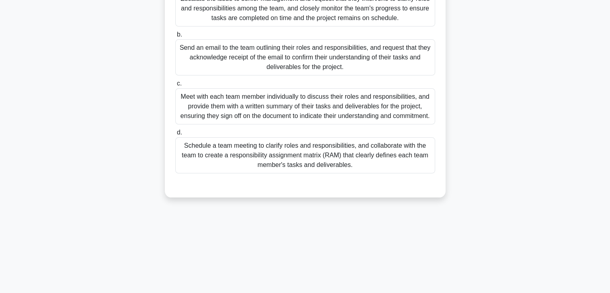
click at [302, 160] on div "Schedule a team meeting to clarify roles and responsibilities, and collaborate …" at bounding box center [305, 155] width 260 height 36
click at [175, 135] on input "d. Schedule a team meeting to clarify roles and responsibilities, and collabora…" at bounding box center [175, 132] width 0 height 5
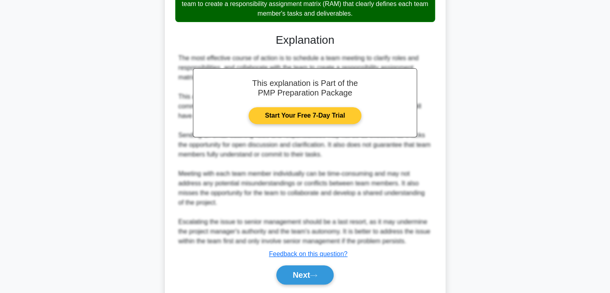
scroll to position [326, 0]
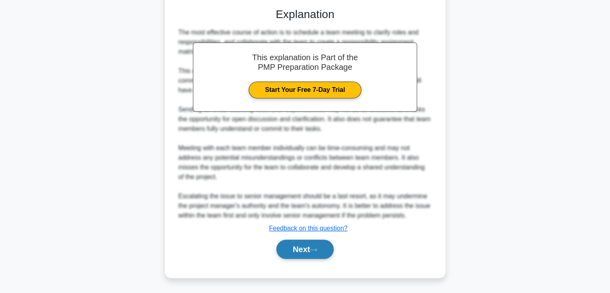
click at [303, 248] on button "Next" at bounding box center [304, 248] width 57 height 19
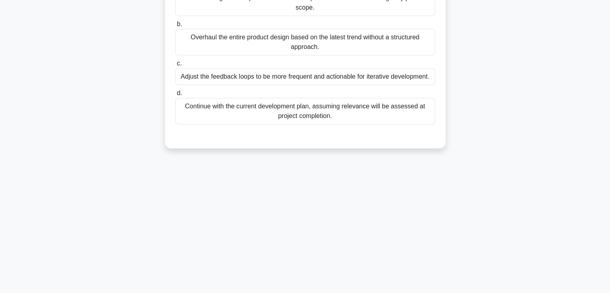
scroll to position [120, 0]
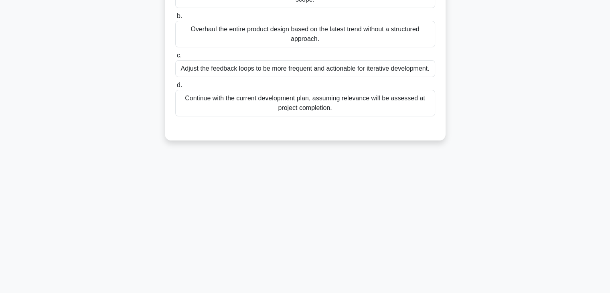
click at [295, 68] on div "Adjust the feedback loops to be more frequent and actionable for iterative deve…" at bounding box center [305, 68] width 260 height 17
click at [175, 58] on input "c. Adjust the feedback loops to be more frequent and actionable for iterative d…" at bounding box center [175, 55] width 0 height 5
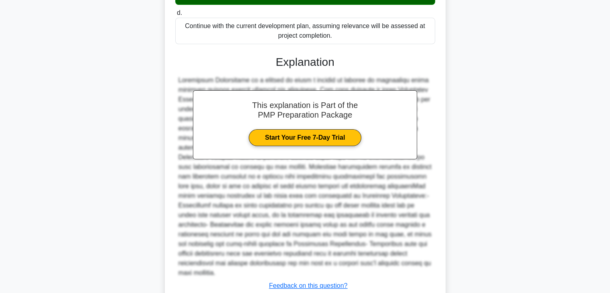
scroll to position [259, 0]
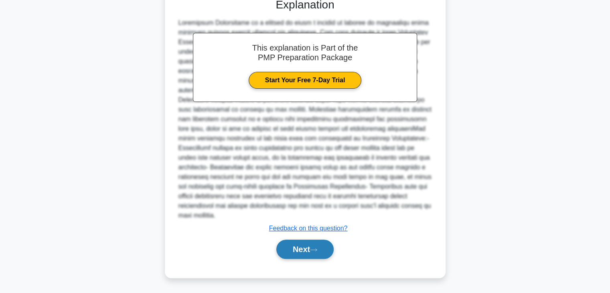
click at [308, 252] on button "Next" at bounding box center [304, 248] width 57 height 19
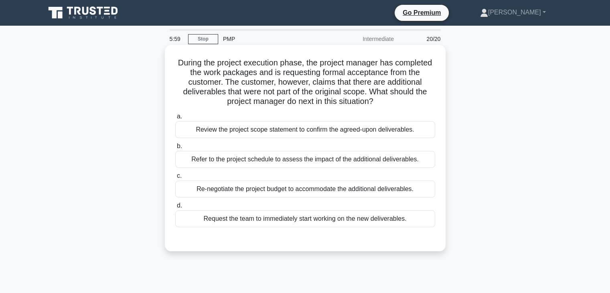
scroll to position [40, 0]
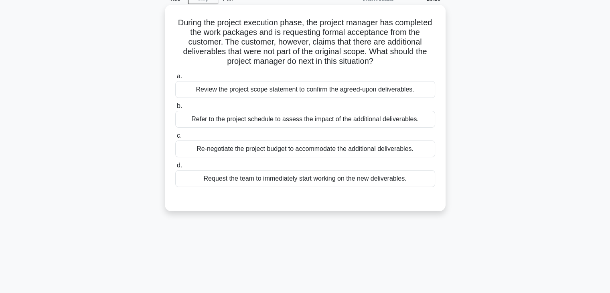
click at [277, 114] on div "Refer to the project schedule to assess the impact of the additional deliverabl…" at bounding box center [305, 119] width 260 height 17
click at [175, 109] on input "b. Refer to the project schedule to assess the impact of the additional deliver…" at bounding box center [175, 105] width 0 height 5
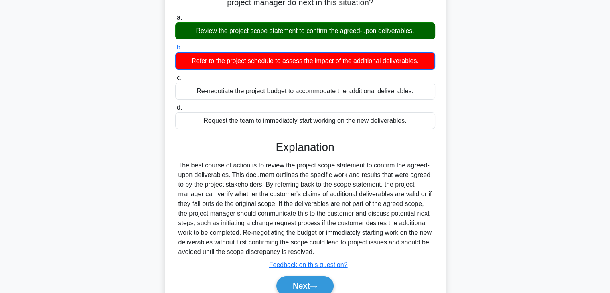
scroll to position [141, 0]
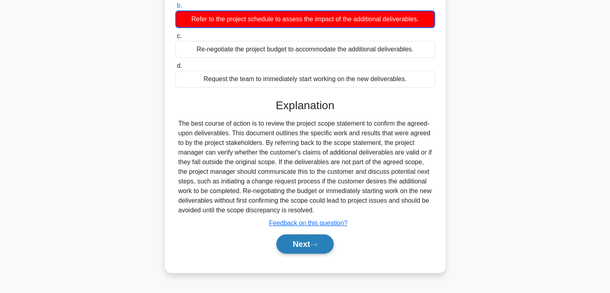
click at [290, 238] on button "Next" at bounding box center [304, 243] width 57 height 19
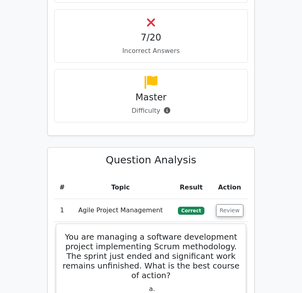
scroll to position [1042, 0]
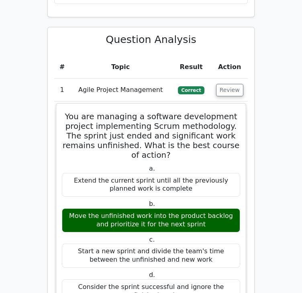
click at [277, 79] on main "Go Premium Project Management Professional Preparation Package (2025) Earn 35 P…" at bounding box center [151, 160] width 302 height 2361
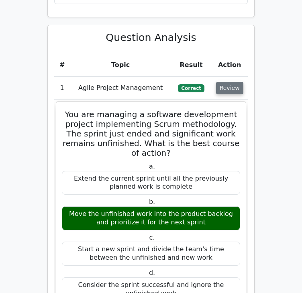
click at [234, 82] on button "Review" at bounding box center [229, 88] width 27 height 12
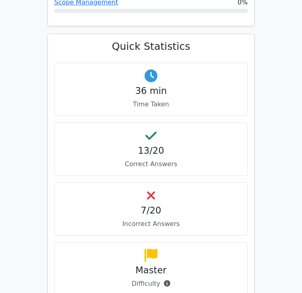
scroll to position [762, 0]
